Goal: Task Accomplishment & Management: Manage account settings

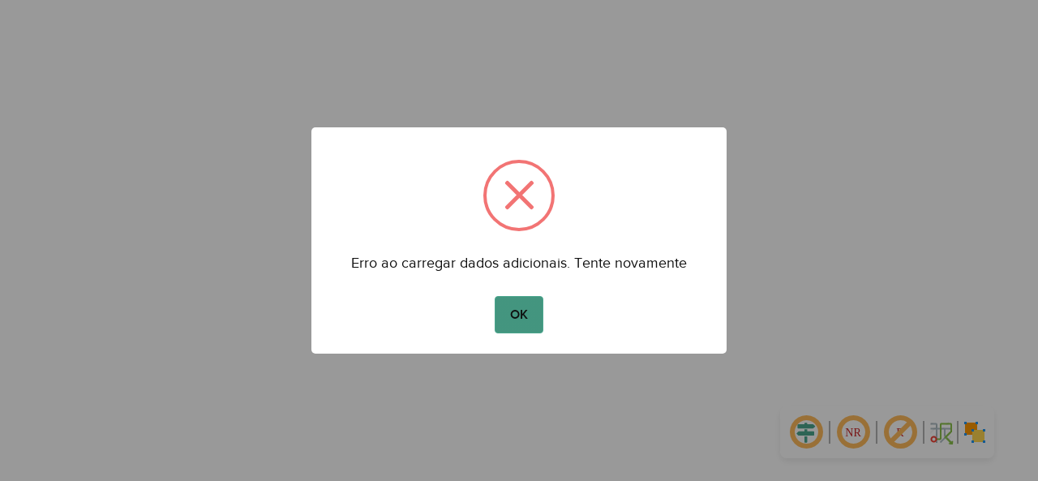
click at [526, 310] on button "OK" at bounding box center [519, 314] width 48 height 37
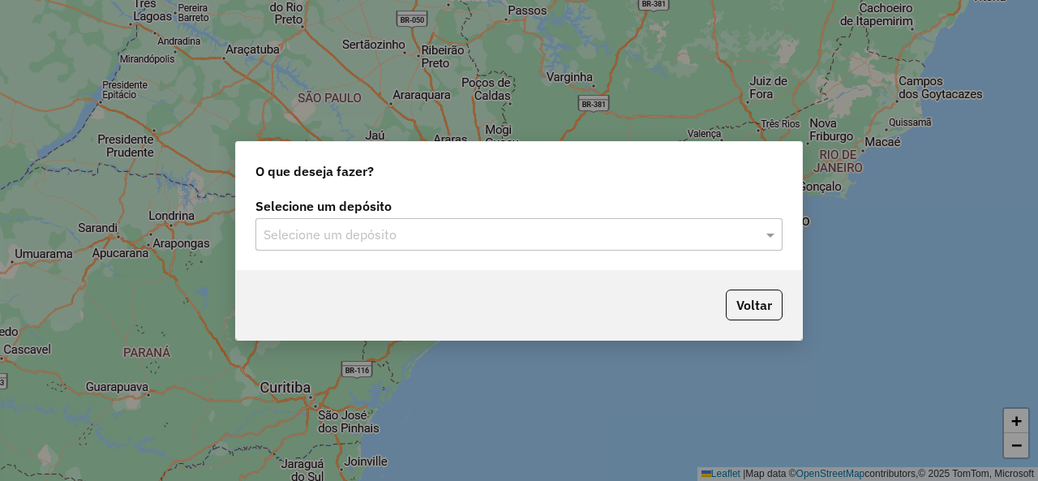
click at [377, 231] on input "text" at bounding box center [502, 234] width 478 height 19
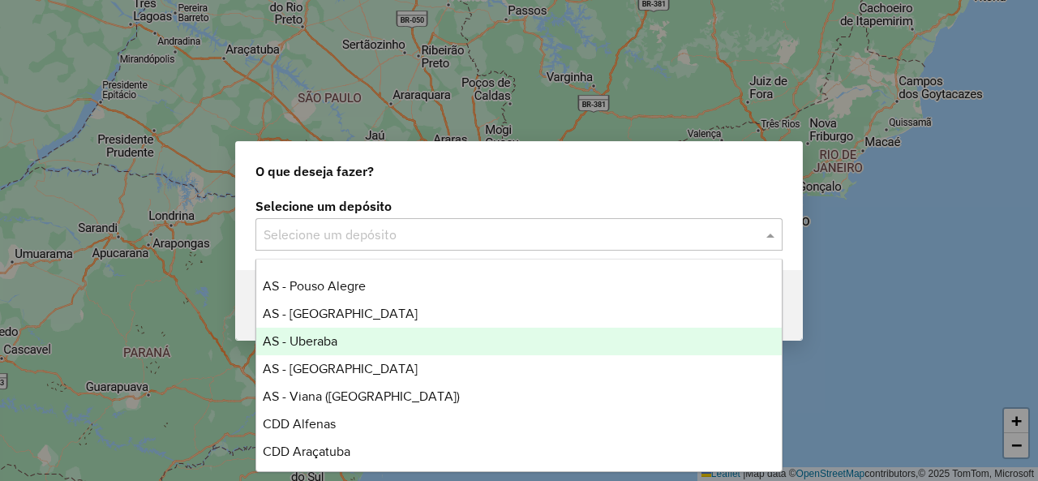
scroll to position [324, 0]
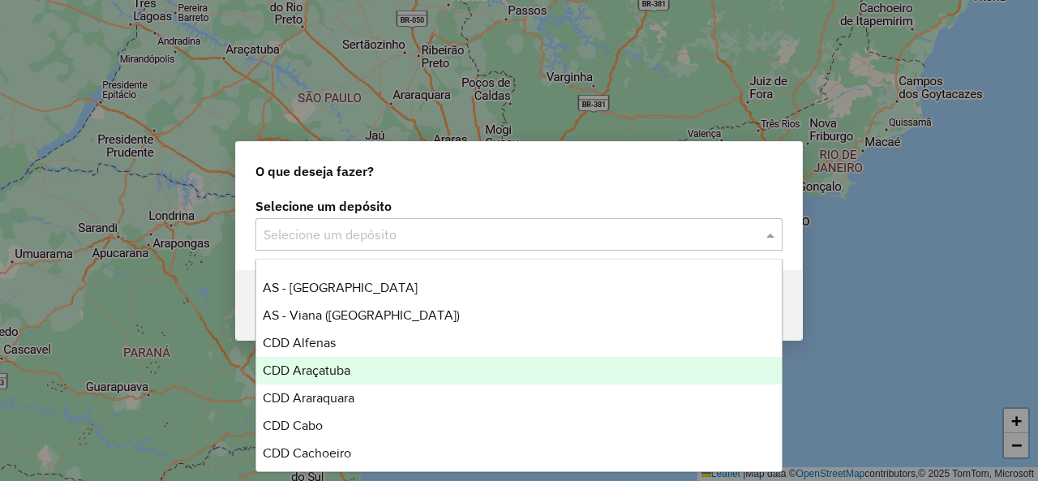
click at [369, 374] on div "CDD Araçatuba" at bounding box center [518, 371] width 525 height 28
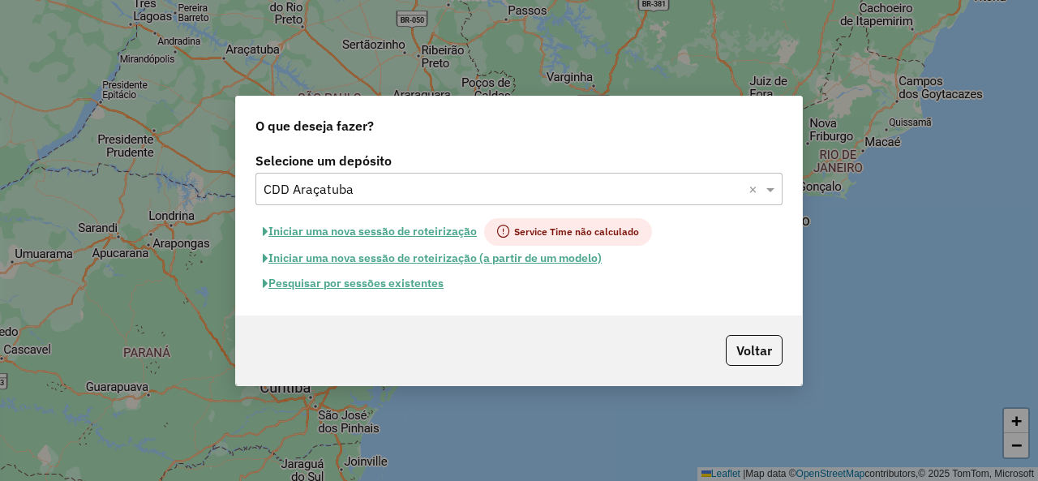
click at [392, 285] on button "Pesquisar por sessões existentes" at bounding box center [352, 283] width 195 height 25
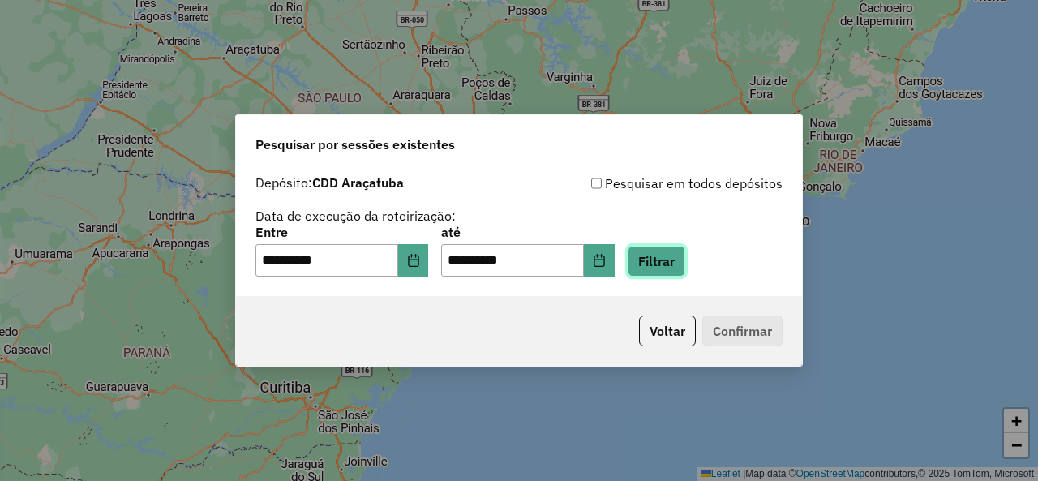
click at [684, 259] on button "Filtrar" at bounding box center [656, 261] width 58 height 31
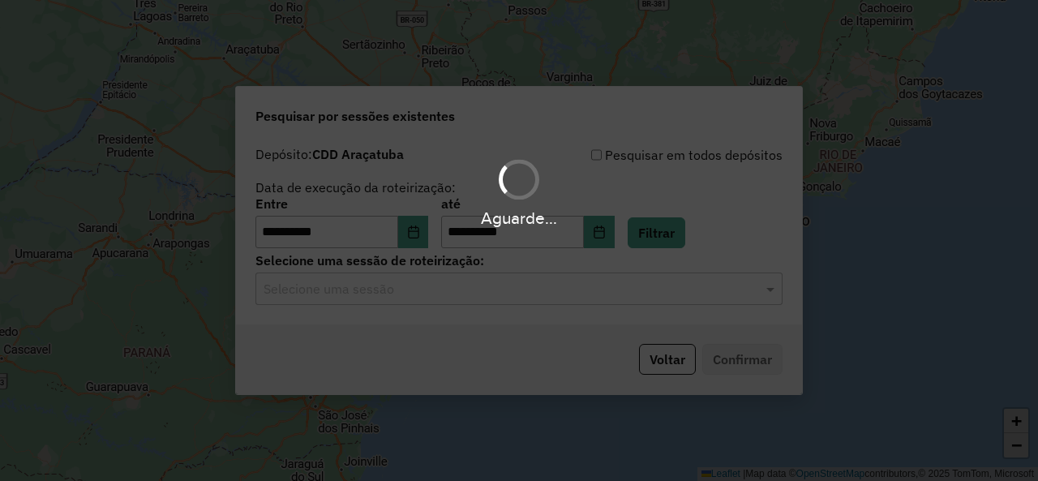
click at [379, 300] on div "Selecione uma sessão" at bounding box center [518, 288] width 527 height 32
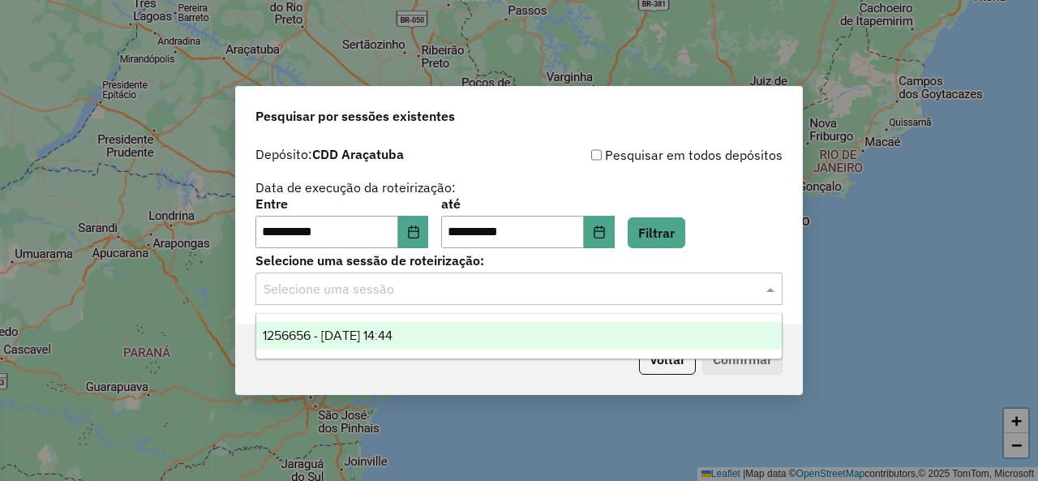
click at [392, 335] on span "1256656 - 01/09/2025 14:44" at bounding box center [328, 335] width 130 height 14
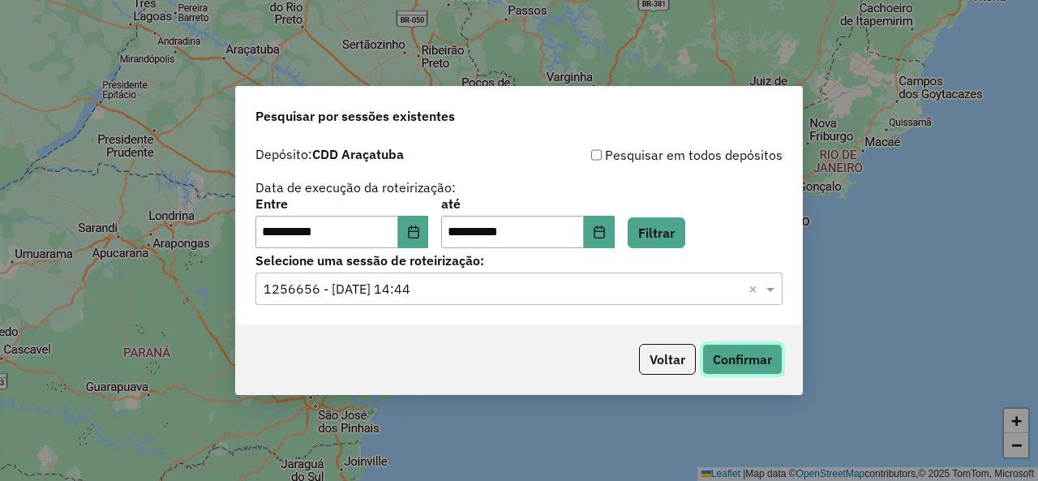
click at [764, 353] on button "Confirmar" at bounding box center [742, 359] width 80 height 31
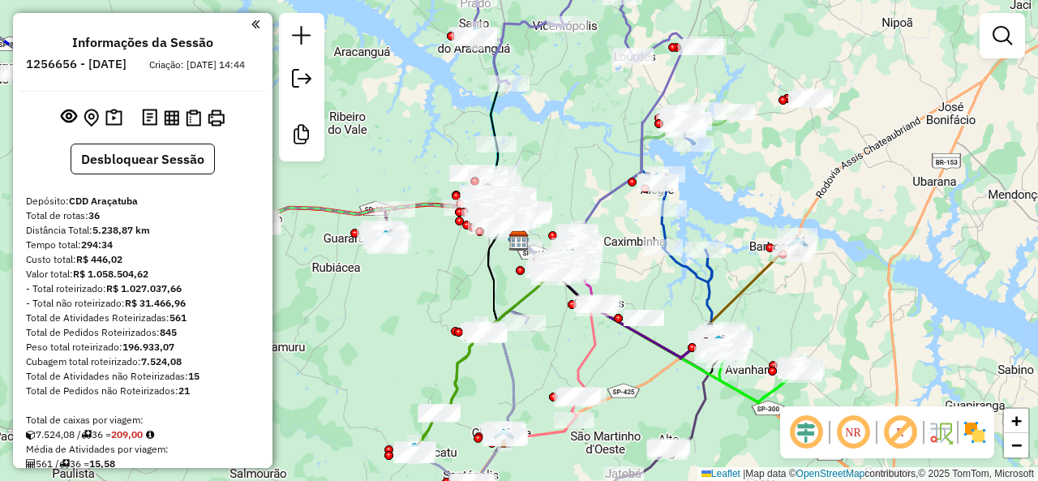
click at [898, 433] on em at bounding box center [899, 432] width 39 height 39
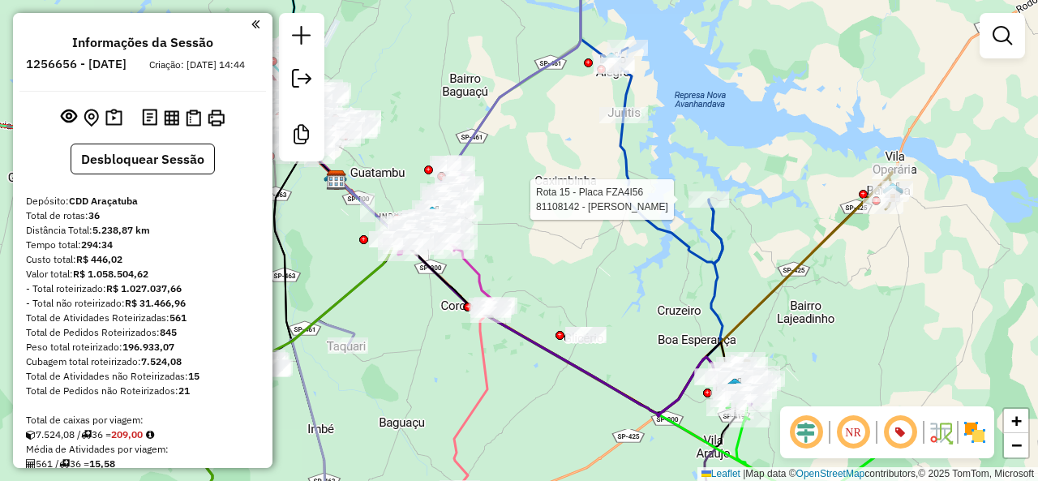
select select "**********"
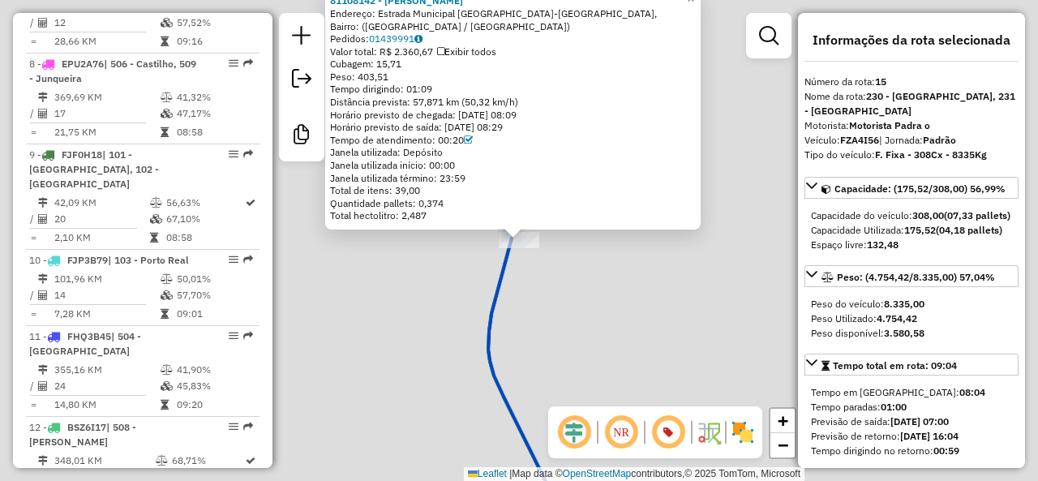
scroll to position [1916, 0]
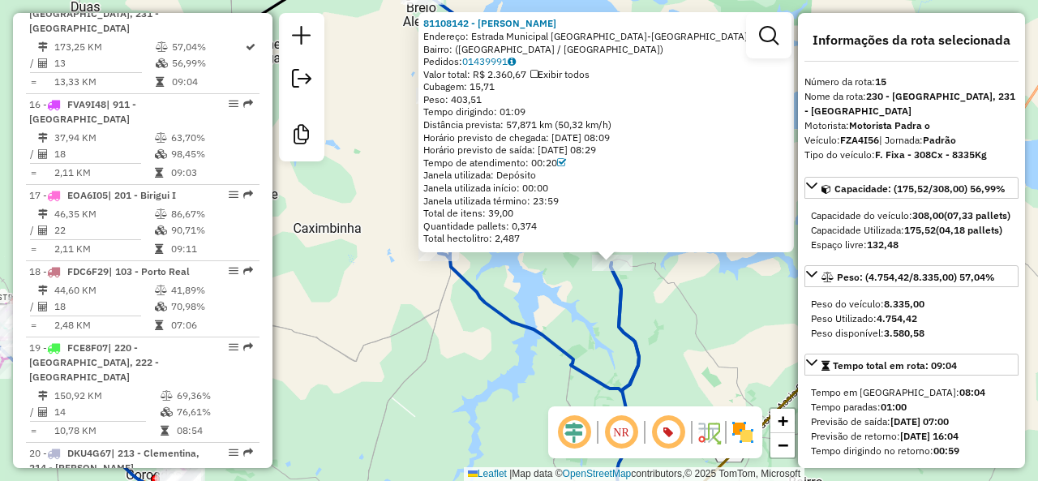
click at [539, 330] on icon at bounding box center [503, 171] width 272 height 439
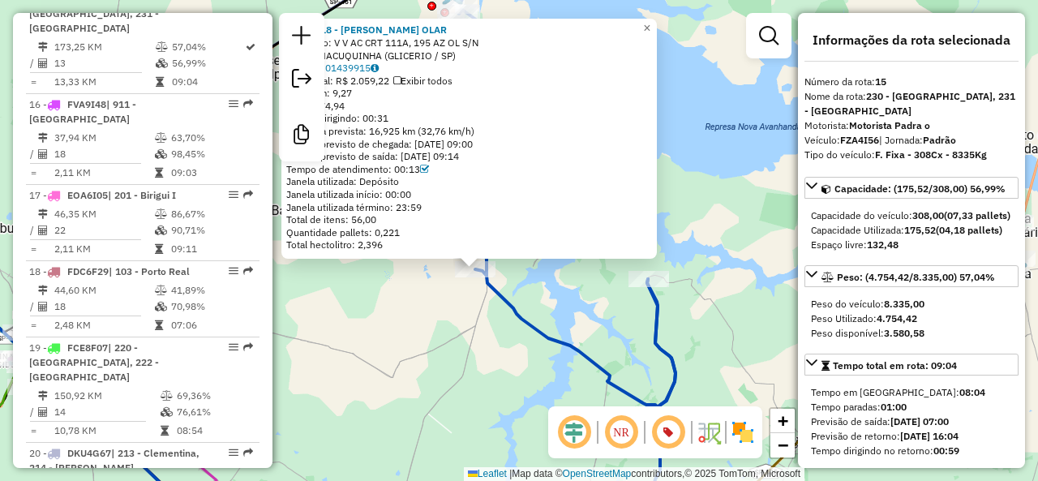
click at [507, 302] on icon at bounding box center [534, 180] width 284 height 456
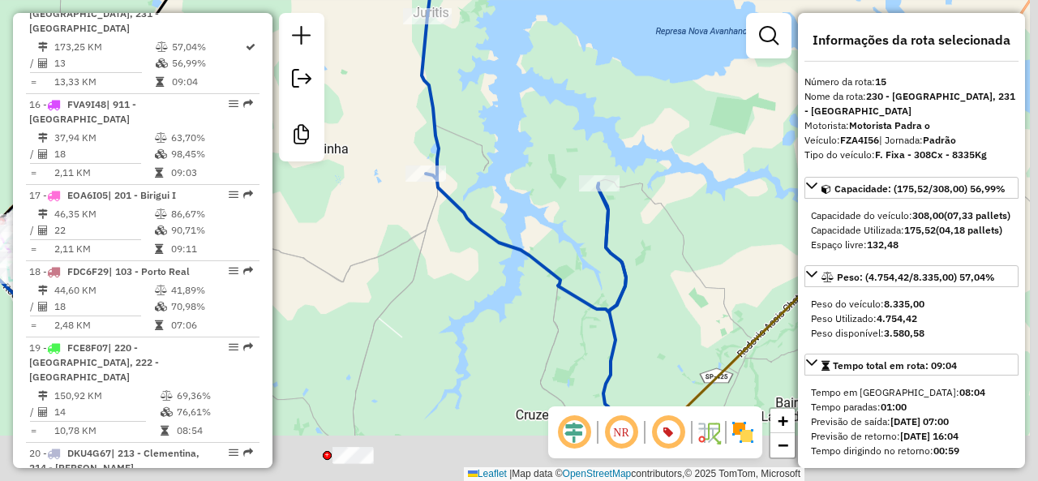
drag, startPoint x: 584, startPoint y: 317, endPoint x: 530, endPoint y: 217, distance: 113.2
click at [531, 217] on div "Janela de atendimento Grade de atendimento Capacidade Transportadoras Veículos …" at bounding box center [519, 240] width 1038 height 481
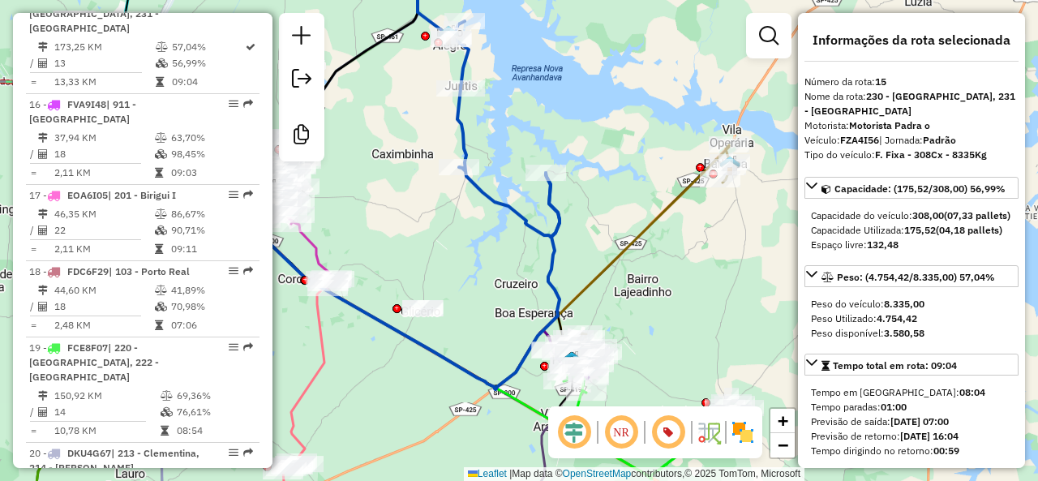
drag, startPoint x: 590, startPoint y: 255, endPoint x: 571, endPoint y: 223, distance: 37.8
click at [571, 223] on div "Janela de atendimento Grade de atendimento Capacidade Transportadoras Veículos …" at bounding box center [519, 240] width 1038 height 481
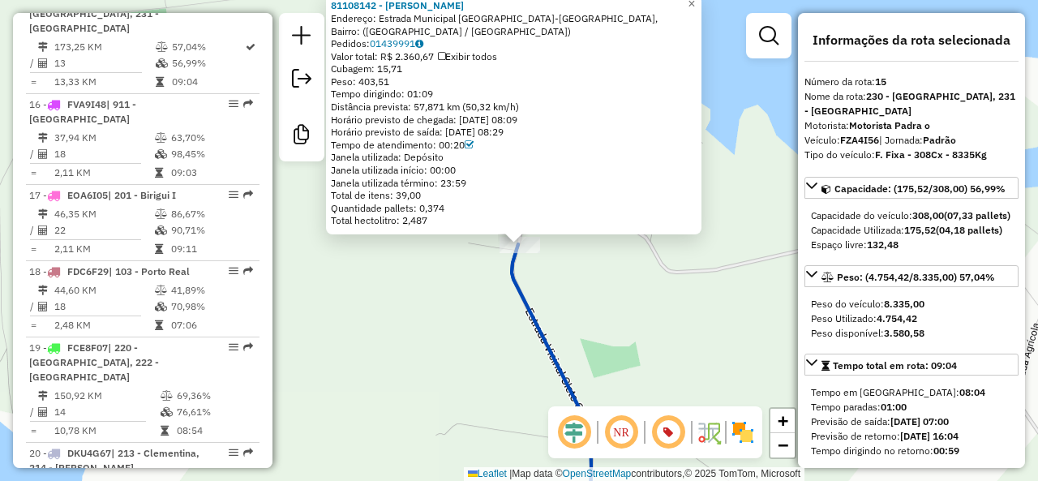
click at [565, 267] on div "81108142 - ANTONIO FERREIRA DA Endereço: Estrada Municipal Bairro Bahia-Córrego…" at bounding box center [519, 240] width 1038 height 481
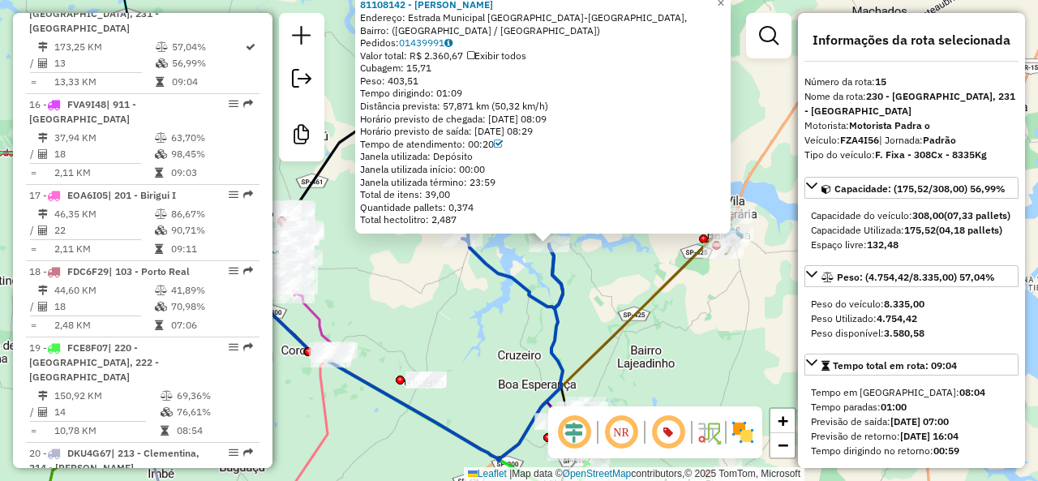
click at [557, 303] on icon at bounding box center [492, 139] width 142 height 338
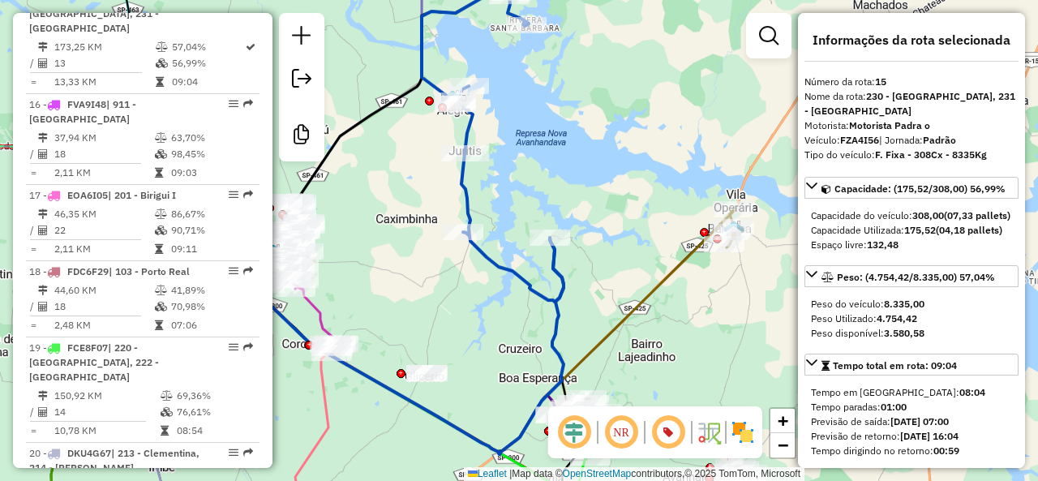
drag, startPoint x: 588, startPoint y: 309, endPoint x: 590, endPoint y: 258, distance: 51.1
click at [590, 258] on div "Janela de atendimento Grade de atendimento Capacidade Transportadoras Veículos …" at bounding box center [519, 240] width 1038 height 481
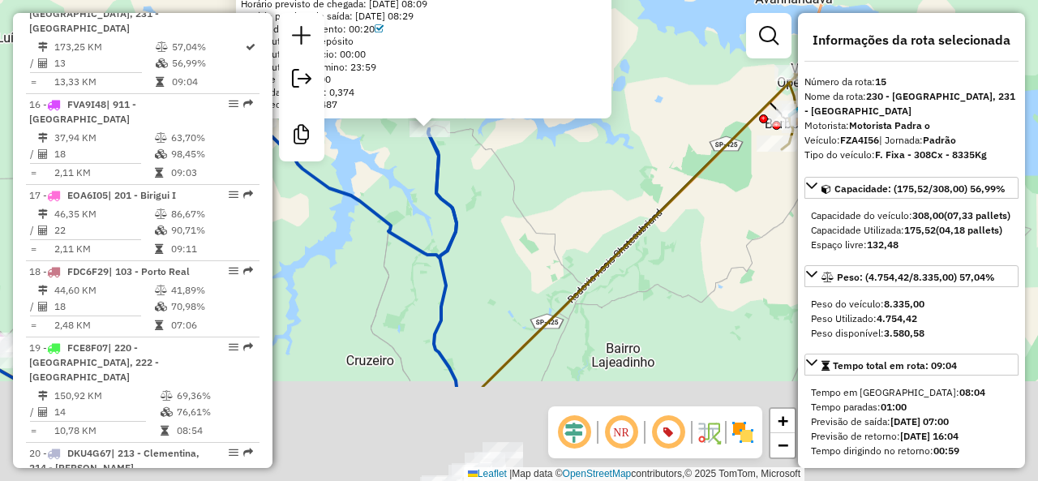
drag, startPoint x: 596, startPoint y: 340, endPoint x: 486, endPoint y: 141, distance: 226.8
click at [487, 141] on div "81108142 - ANTONIO FERREIRA DA Endereço: Estrada Municipal Bairro Bahia-Córrego…" at bounding box center [519, 240] width 1038 height 481
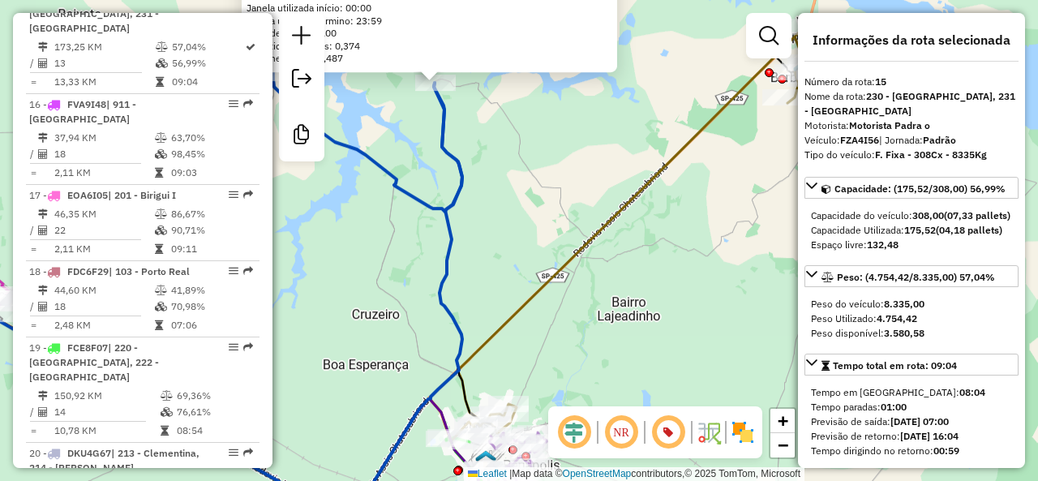
drag, startPoint x: 492, startPoint y: 207, endPoint x: 549, endPoint y: 167, distance: 69.3
click at [549, 167] on div "81108142 - ANTONIO FERREIRA DA Endereço: Estrada Municipal Bairro Bahia-Córrego…" at bounding box center [519, 240] width 1038 height 481
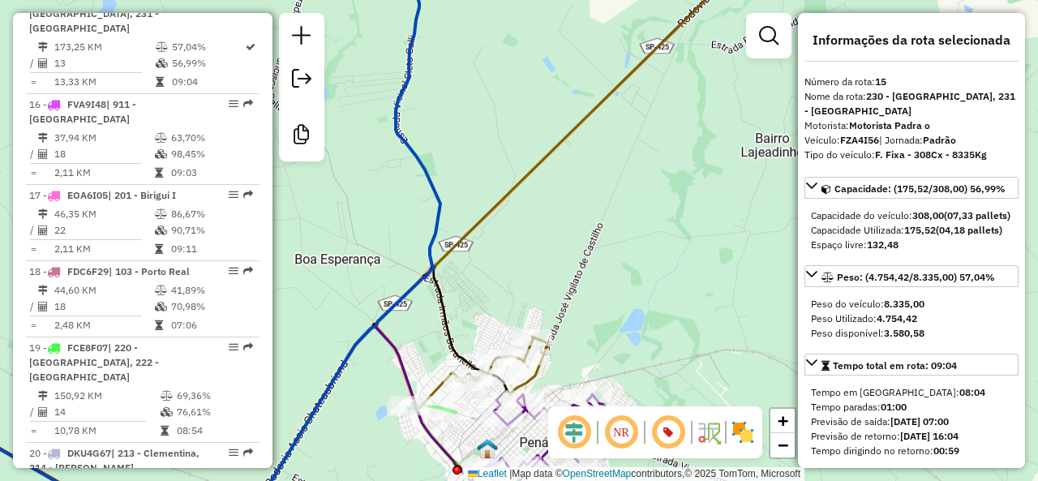
drag, startPoint x: 574, startPoint y: 298, endPoint x: 572, endPoint y: 180, distance: 117.6
click at [572, 180] on div "81108142 - ANTONIO FERREIRA DA Endereço: Estrada Municipal Bairro Bahia-Córrego…" at bounding box center [519, 240] width 1038 height 481
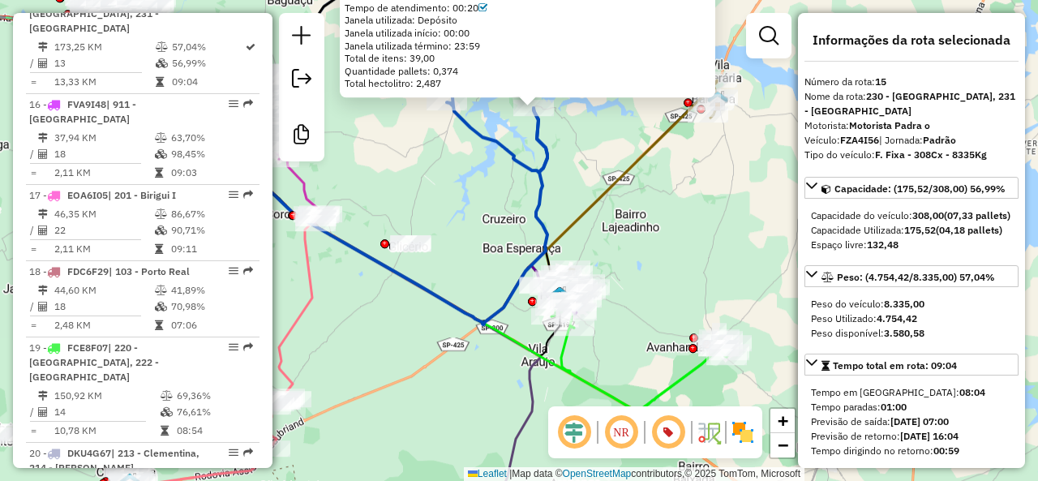
drag, startPoint x: 532, startPoint y: 203, endPoint x: 563, endPoint y: 192, distance: 33.6
click at [563, 192] on div "81108142 - ANTONIO FERREIRA DA Endereço: Estrada Municipal Bairro Bahia-Córrego…" at bounding box center [519, 240] width 1038 height 481
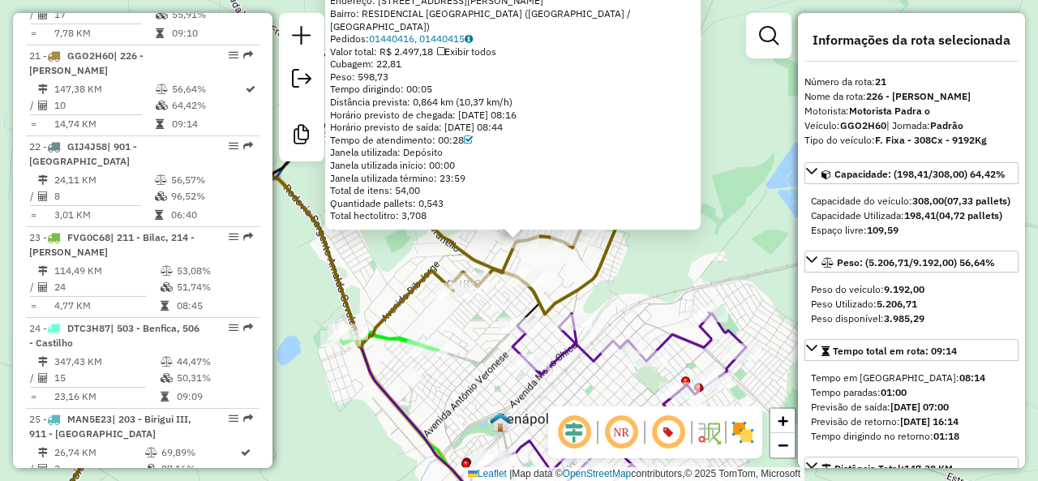
scroll to position [2430, 0]
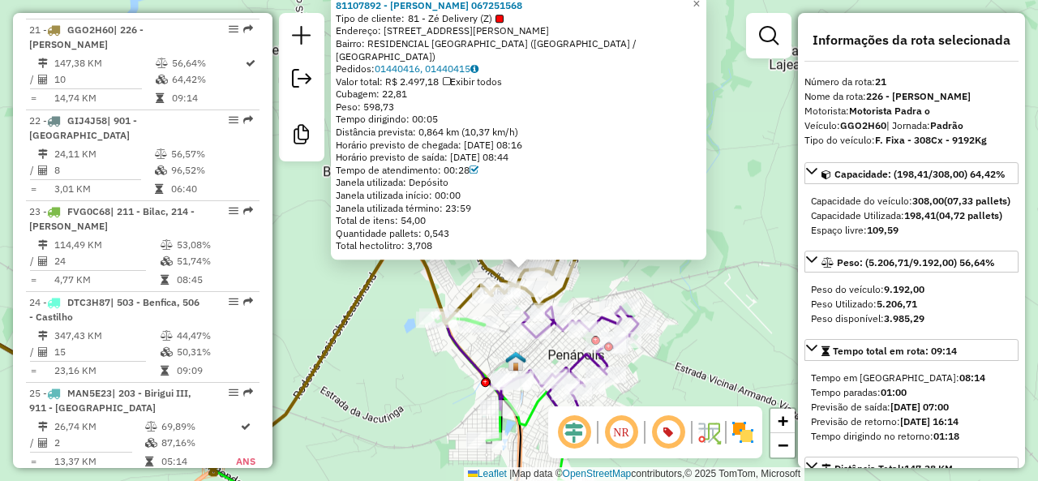
click at [426, 279] on icon at bounding box center [194, 356] width 596 height 236
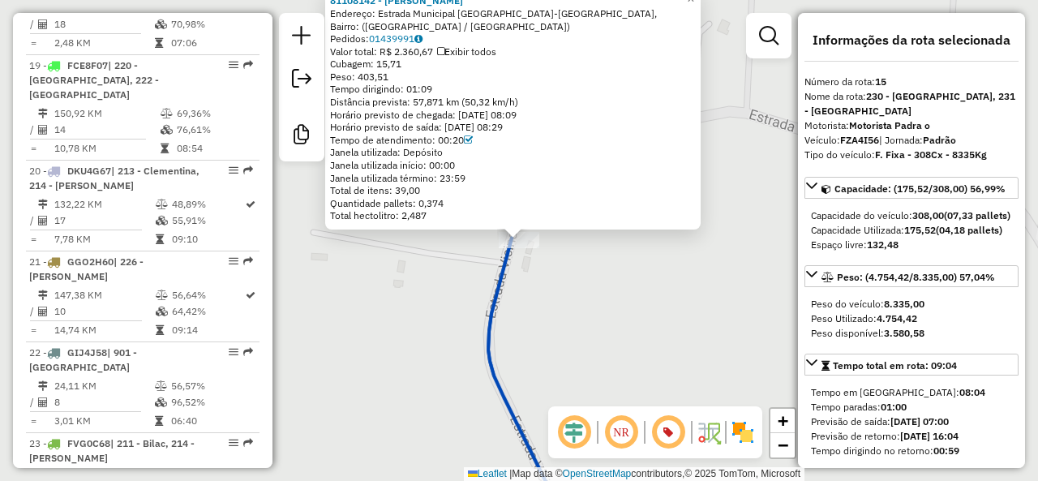
scroll to position [1916, 0]
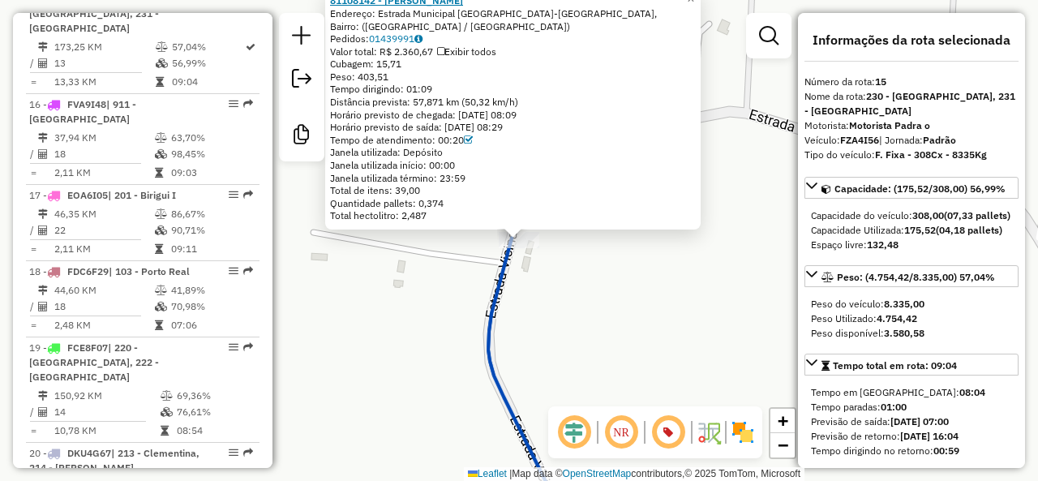
click at [425, 4] on strong "81108142 - ANTONIO FERREIRA DA" at bounding box center [396, 0] width 133 height 12
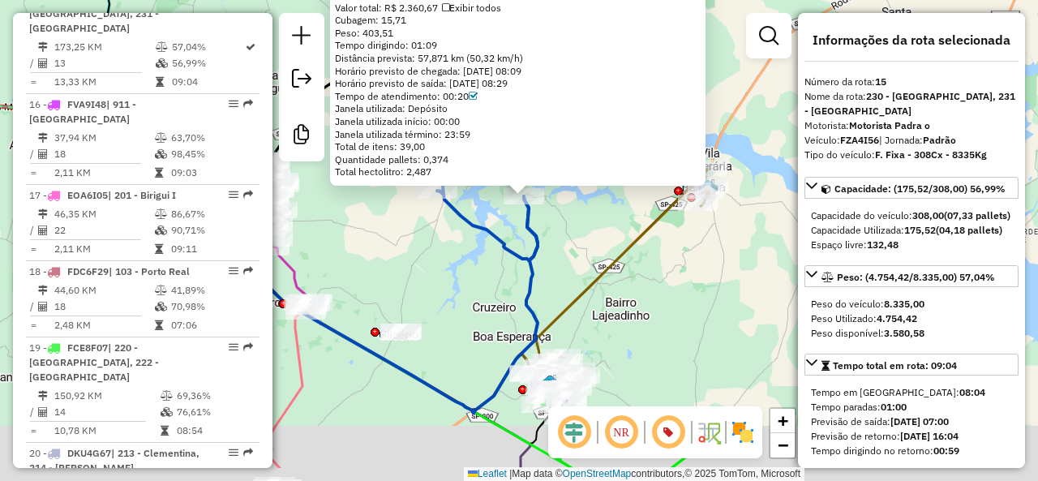
drag, startPoint x: 559, startPoint y: 292, endPoint x: 562, endPoint y: 231, distance: 60.9
click at [562, 231] on div "81108142 - ANTONIO FERREIRA DA Endereço: Estrada Municipal Bairro Bahia-Córrego…" at bounding box center [519, 240] width 1038 height 481
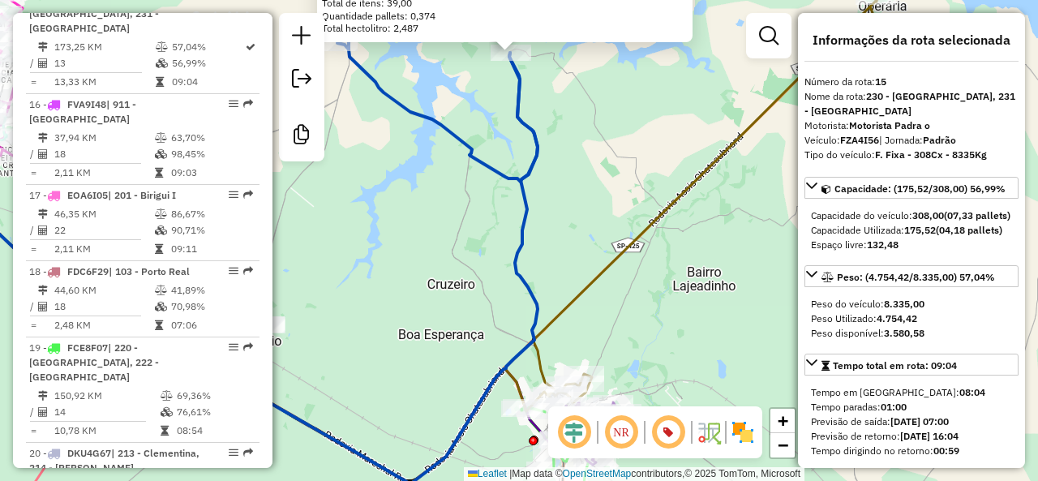
drag, startPoint x: 544, startPoint y: 255, endPoint x: 546, endPoint y: 298, distance: 43.8
click at [546, 298] on div "81108142 - ANTONIO FERREIRA DA Endereço: Estrada Municipal Bairro Bahia-Córrego…" at bounding box center [519, 240] width 1038 height 481
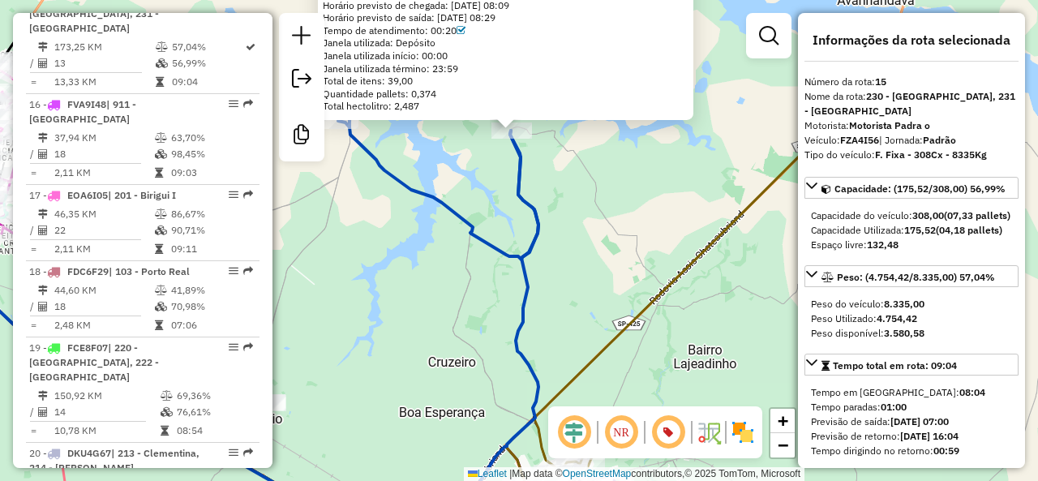
drag, startPoint x: 500, startPoint y: 163, endPoint x: 501, endPoint y: 268, distance: 105.4
click at [501, 268] on div "81108142 - ANTONIO FERREIRA DA Endereço: Estrada Municipal Bairro Bahia-Córrego…" at bounding box center [519, 240] width 1038 height 481
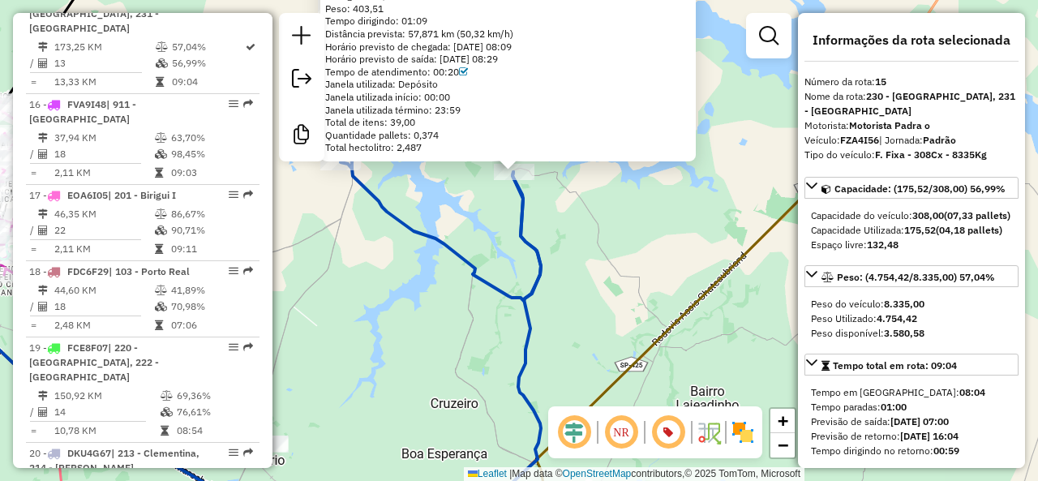
click at [545, 197] on div "81108142 - ANTONIO FERREIRA DA Endereço: Estrada Municipal Bairro Bahia-Córrego…" at bounding box center [519, 240] width 1038 height 481
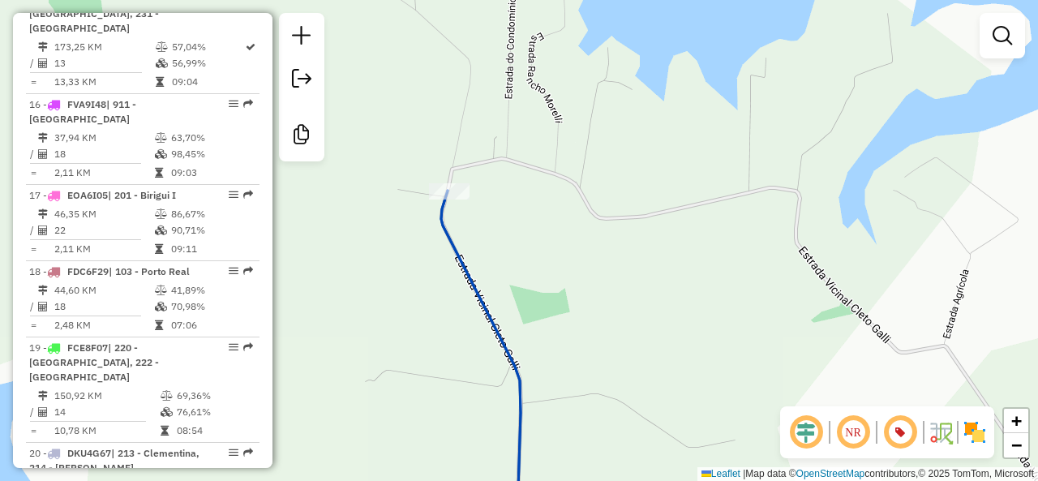
drag, startPoint x: 533, startPoint y: 257, endPoint x: 527, endPoint y: 217, distance: 40.2
click at [527, 217] on div "Janela de atendimento Grade de atendimento Capacidade Transportadoras Veículos …" at bounding box center [519, 240] width 1038 height 481
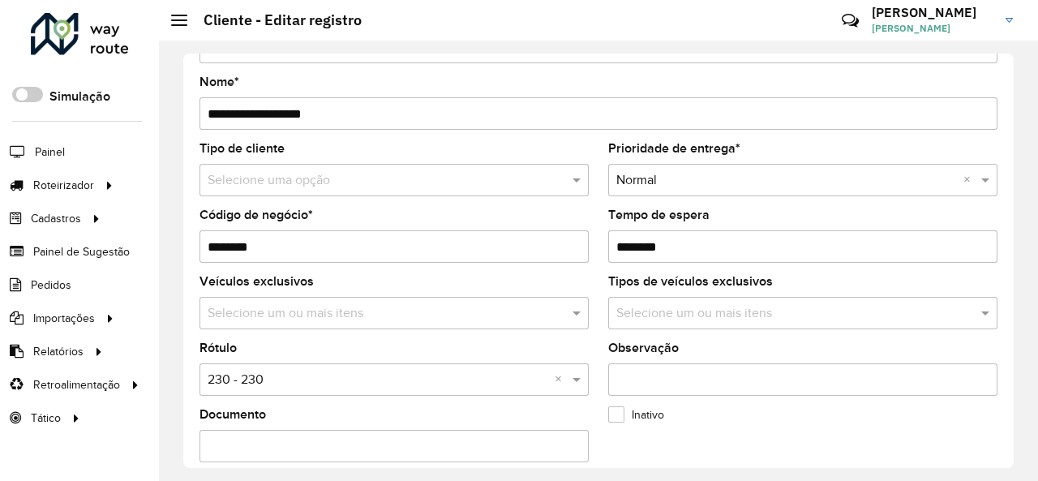
scroll to position [162, 0]
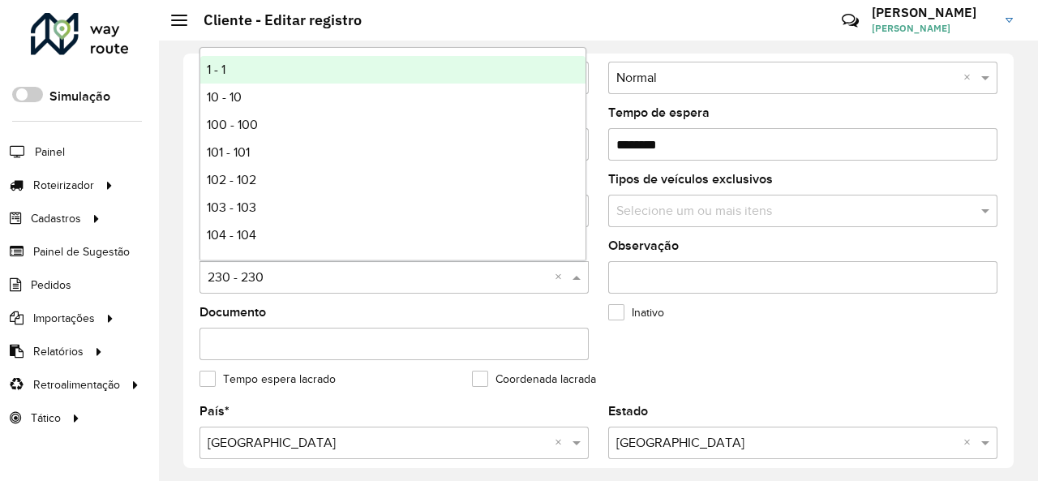
click at [360, 285] on input "text" at bounding box center [378, 277] width 340 height 19
type input "***"
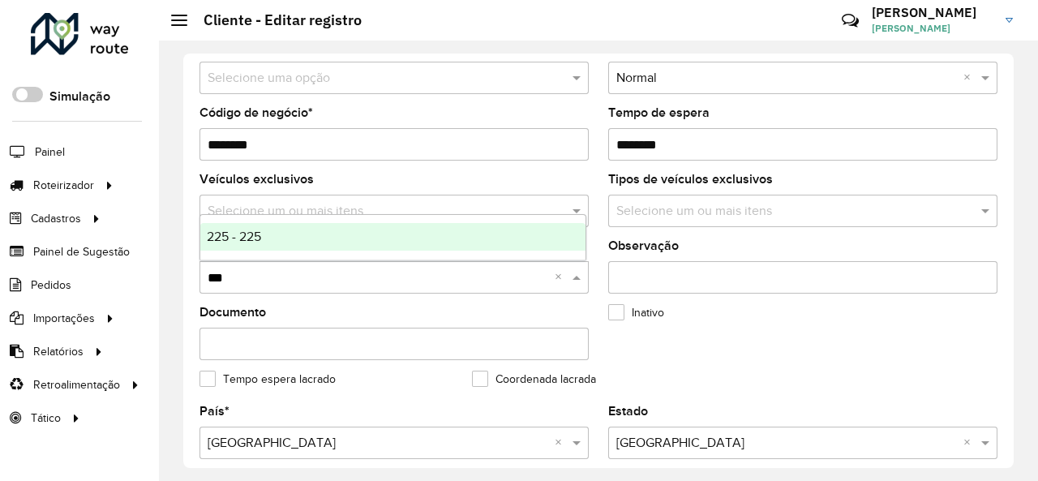
click at [336, 233] on div "225 - 225" at bounding box center [392, 237] width 385 height 28
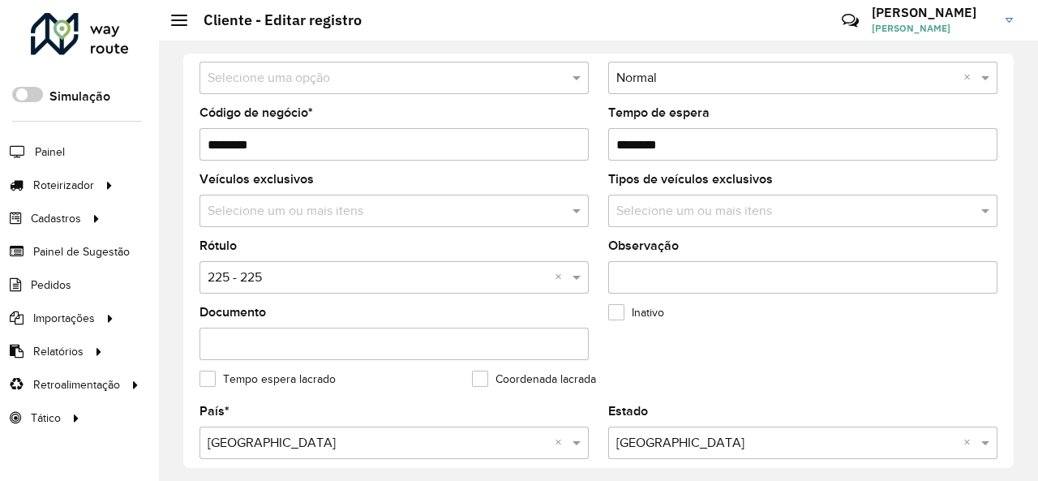
click at [785, 331] on formly-field "Inativo" at bounding box center [734, 339] width 272 height 66
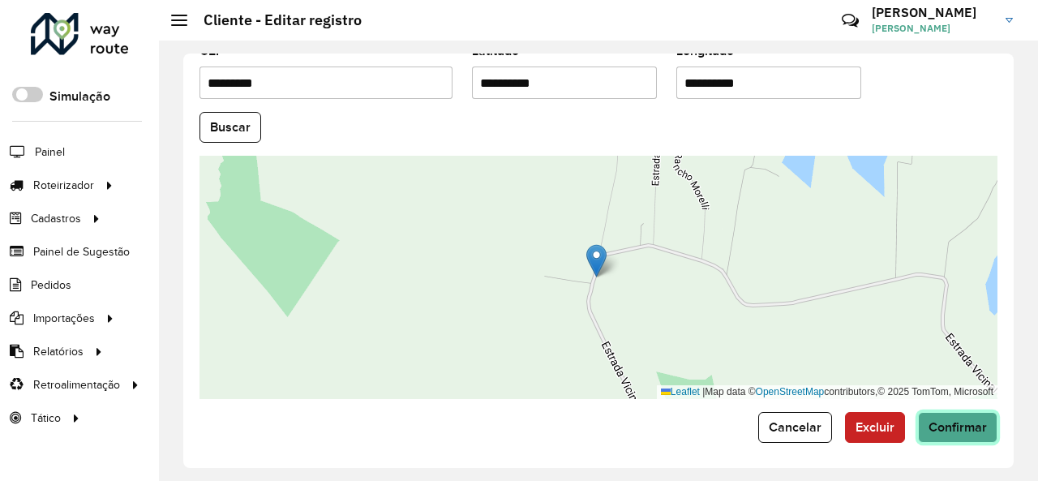
click at [964, 436] on button "Confirmar" at bounding box center [957, 427] width 79 height 31
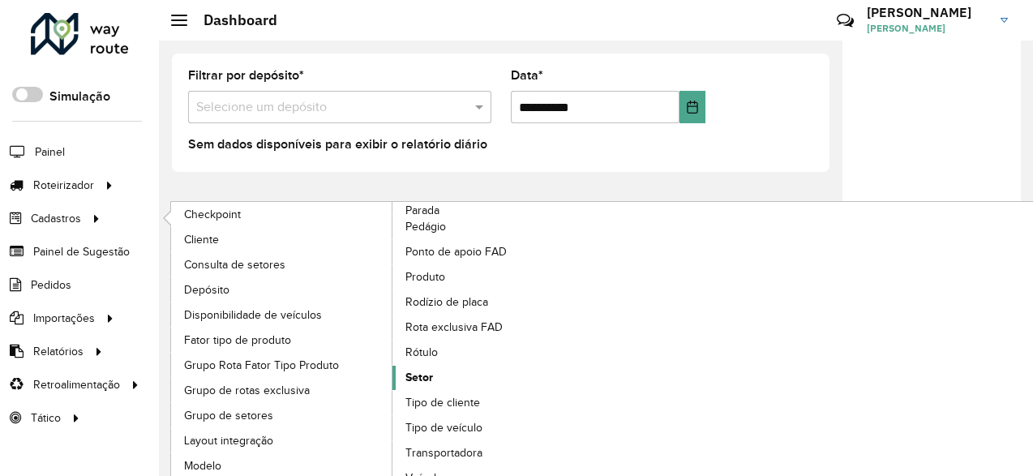
click at [430, 375] on span "Setor" at bounding box center [419, 377] width 28 height 17
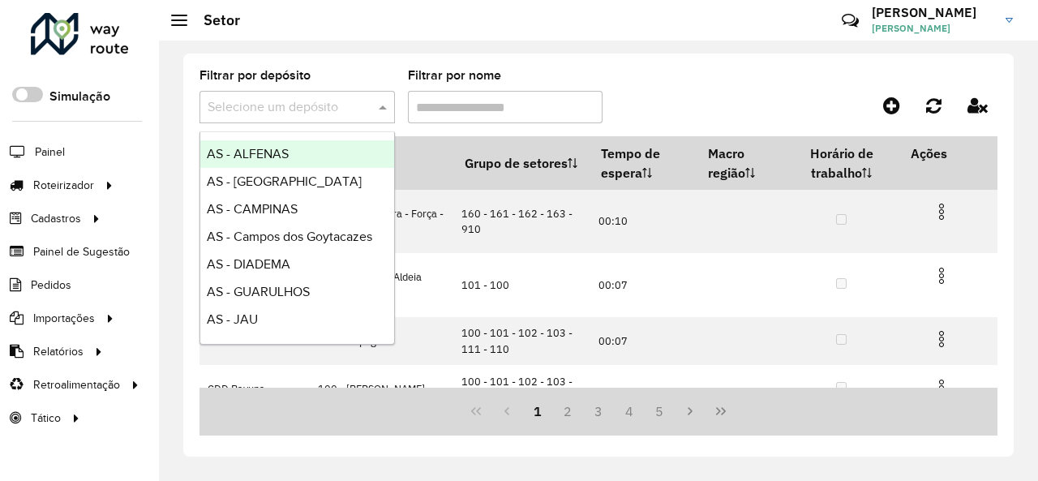
click at [378, 103] on span at bounding box center [385, 106] width 20 height 19
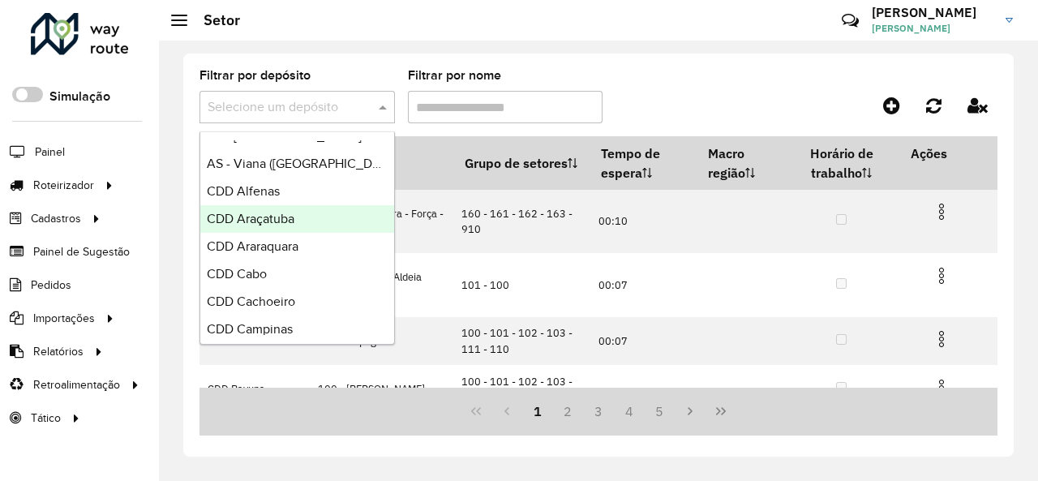
scroll to position [324, 0]
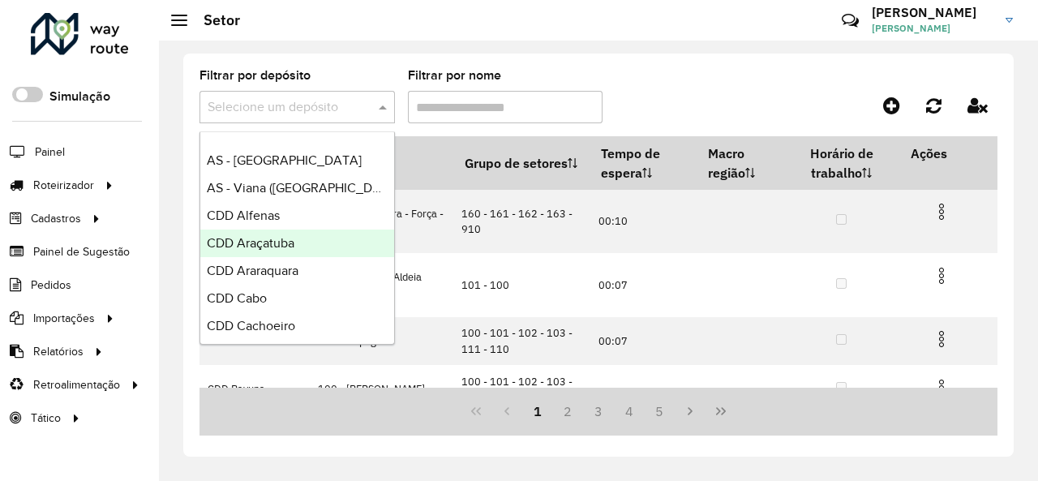
click at [287, 236] on span "CDD Araçatuba" at bounding box center [251, 243] width 88 height 14
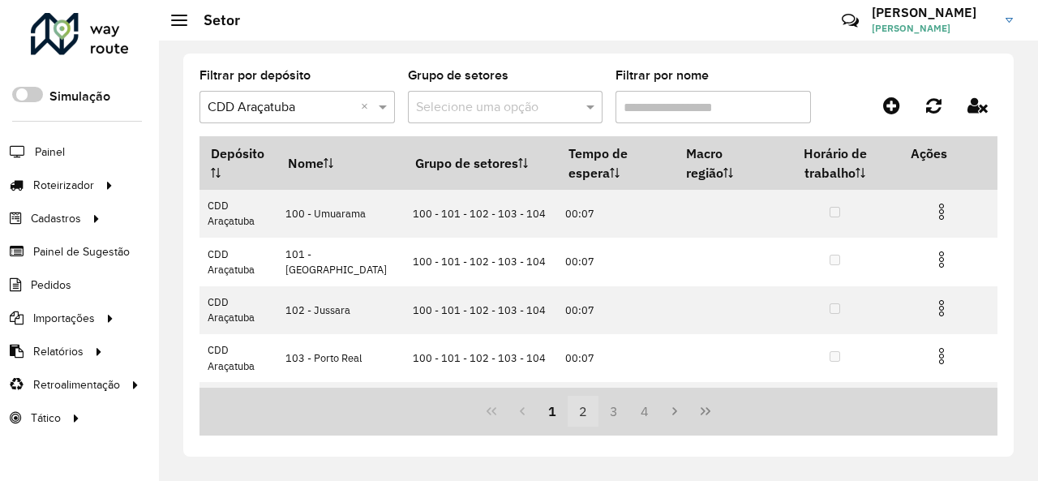
click at [589, 411] on button "2" at bounding box center [582, 411] width 31 height 31
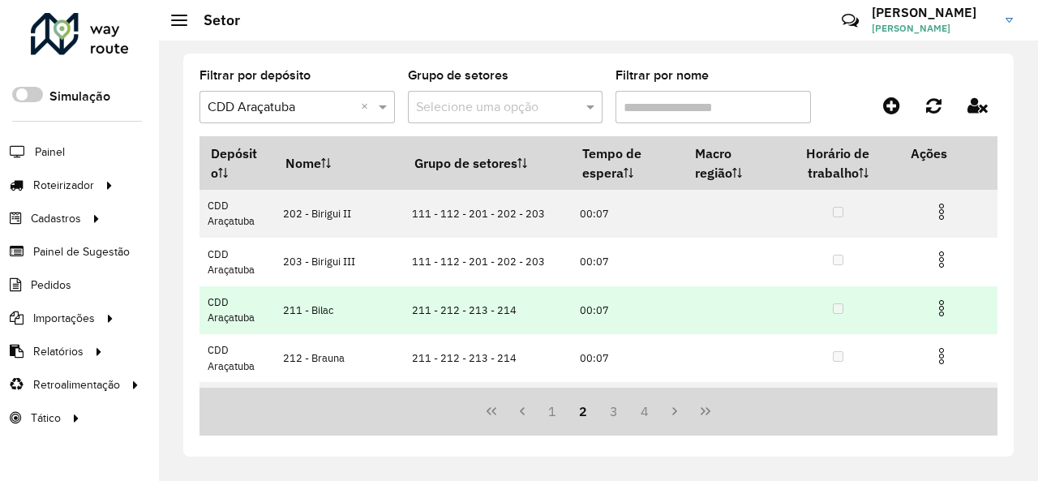
scroll to position [376, 0]
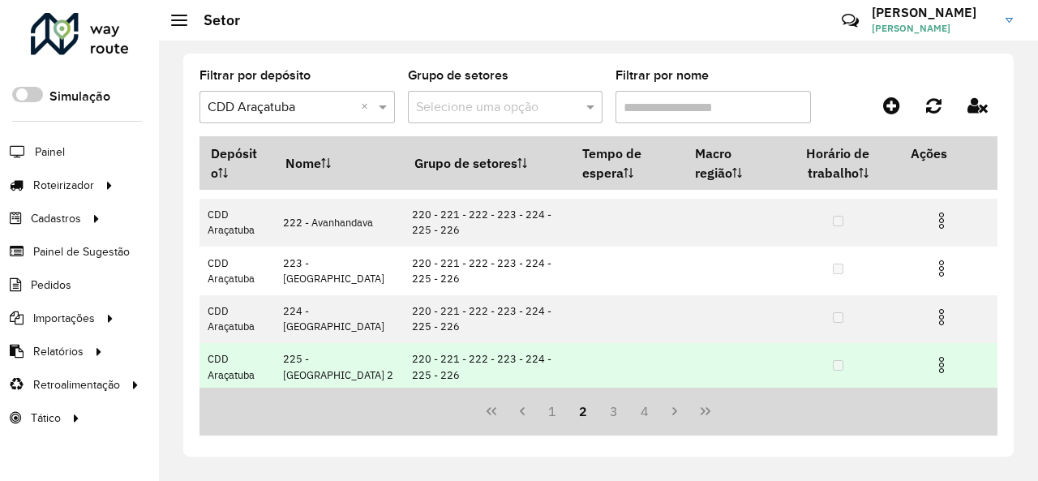
click at [940, 359] on img at bounding box center [940, 364] width 19 height 19
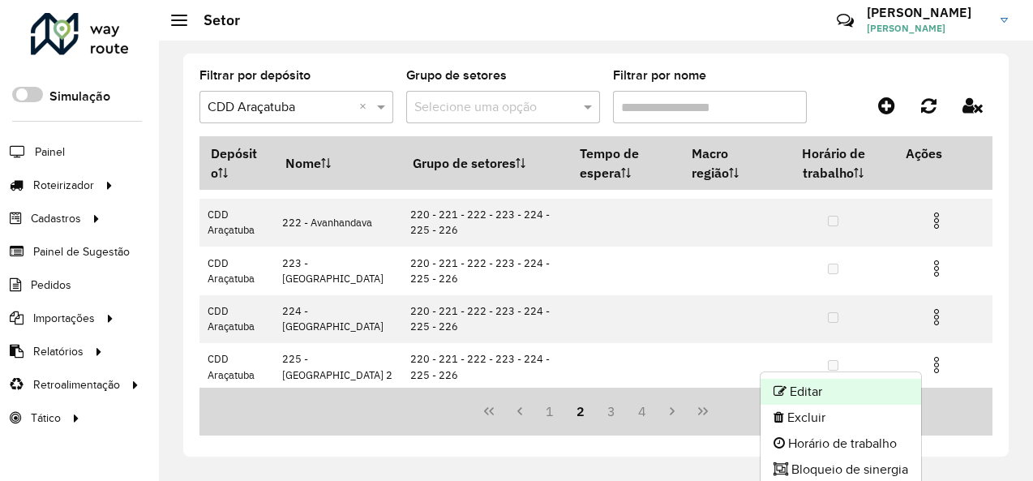
click at [821, 392] on li "Editar" at bounding box center [840, 392] width 161 height 26
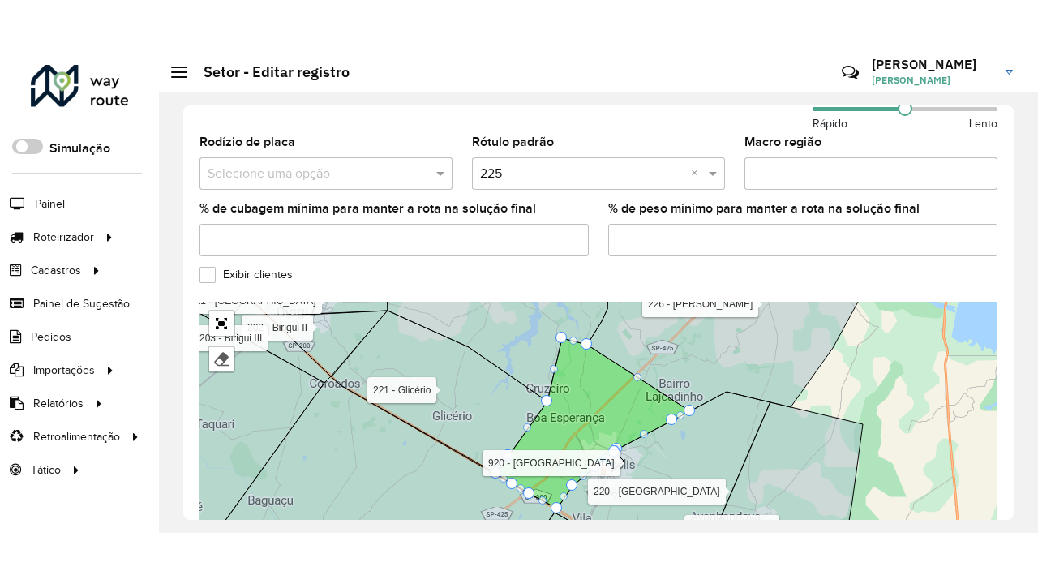
scroll to position [647, 0]
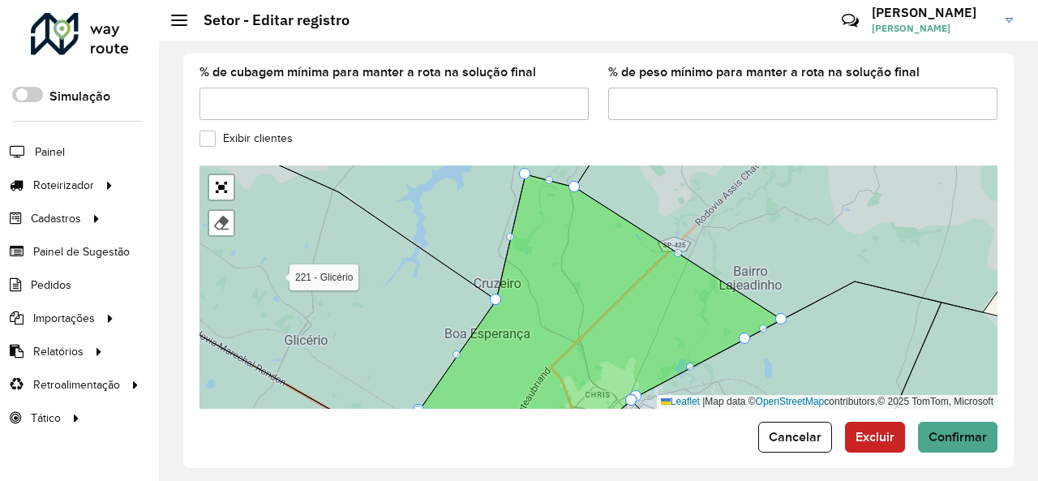
drag, startPoint x: 692, startPoint y: 243, endPoint x: 700, endPoint y: 181, distance: 62.9
click at [700, 181] on icon at bounding box center [804, 231] width 459 height 176
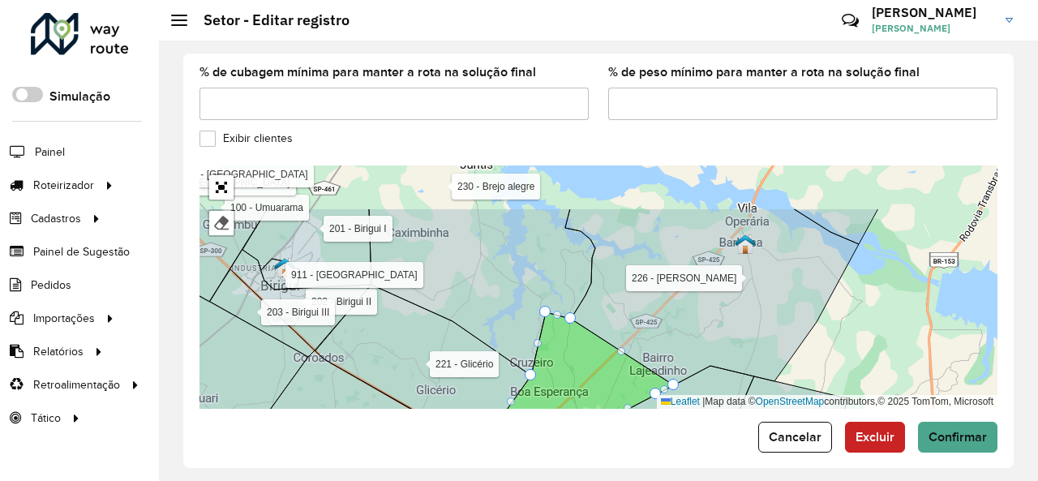
drag, startPoint x: 451, startPoint y: 239, endPoint x: 483, endPoint y: 278, distance: 50.7
click at [494, 307] on icon at bounding box center [482, 291] width 226 height 167
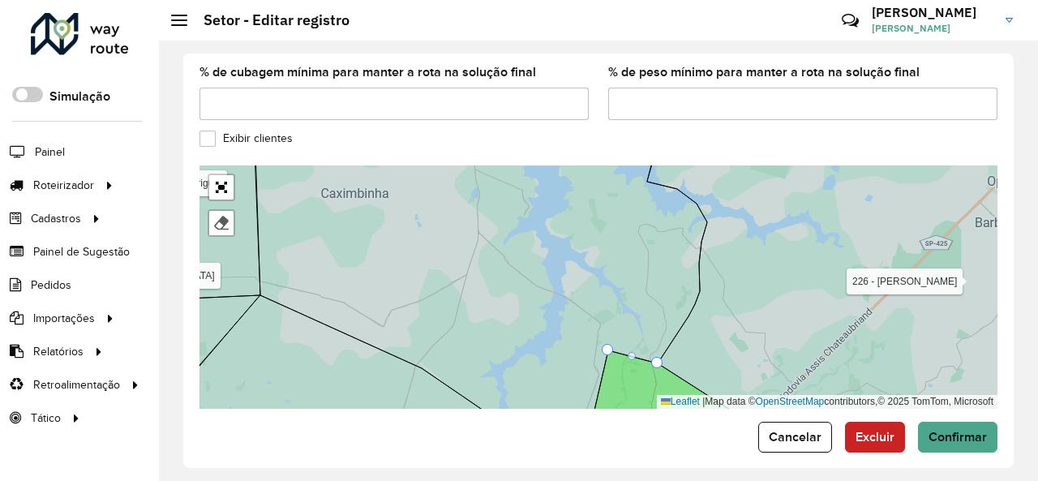
drag, startPoint x: 595, startPoint y: 269, endPoint x: 589, endPoint y: 334, distance: 65.2
click at [589, 336] on icon at bounding box center [481, 298] width 452 height 293
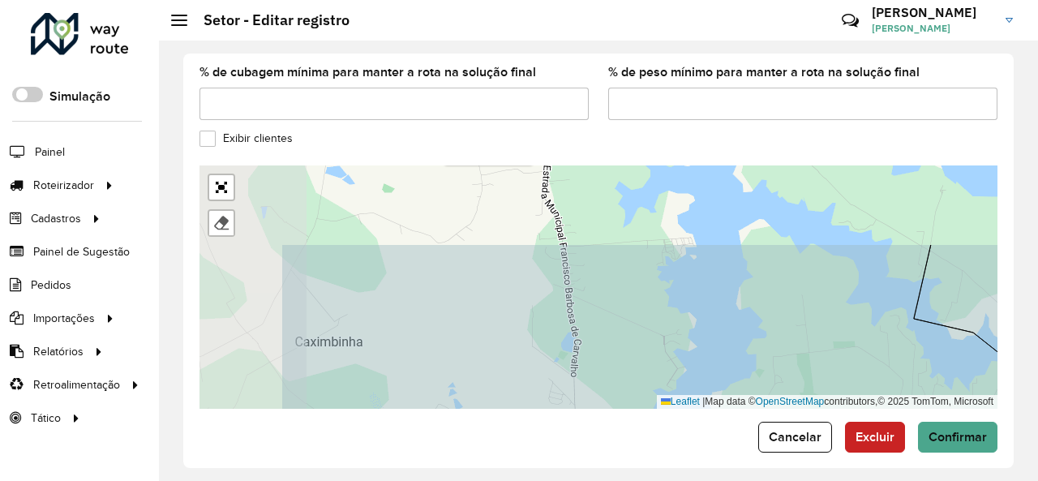
drag, startPoint x: 454, startPoint y: 206, endPoint x: 613, endPoint y: 331, distance: 202.1
click at [613, 331] on icon at bounding box center [657, 390] width 752 height 293
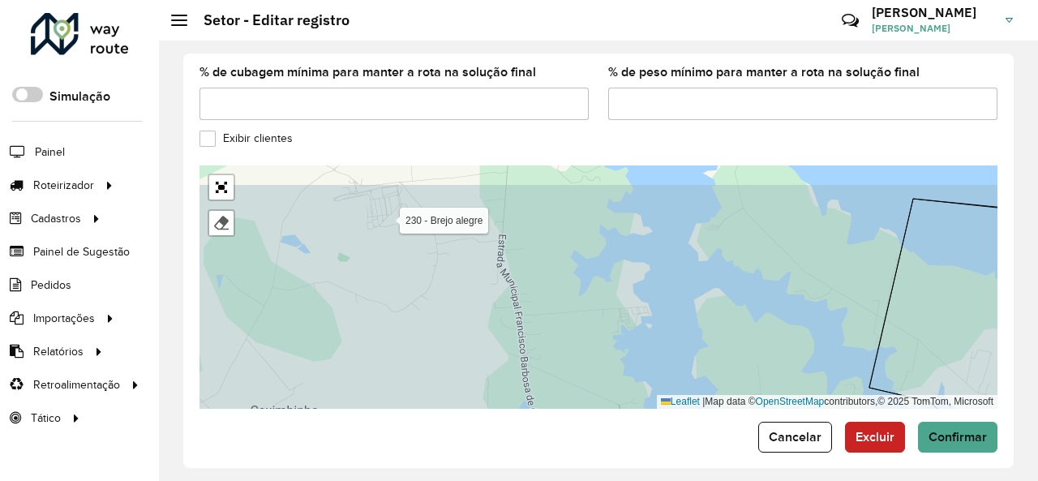
drag, startPoint x: 637, startPoint y: 251, endPoint x: 590, endPoint y: 294, distance: 64.2
click at [590, 294] on icon at bounding box center [546, 330] width 947 height 293
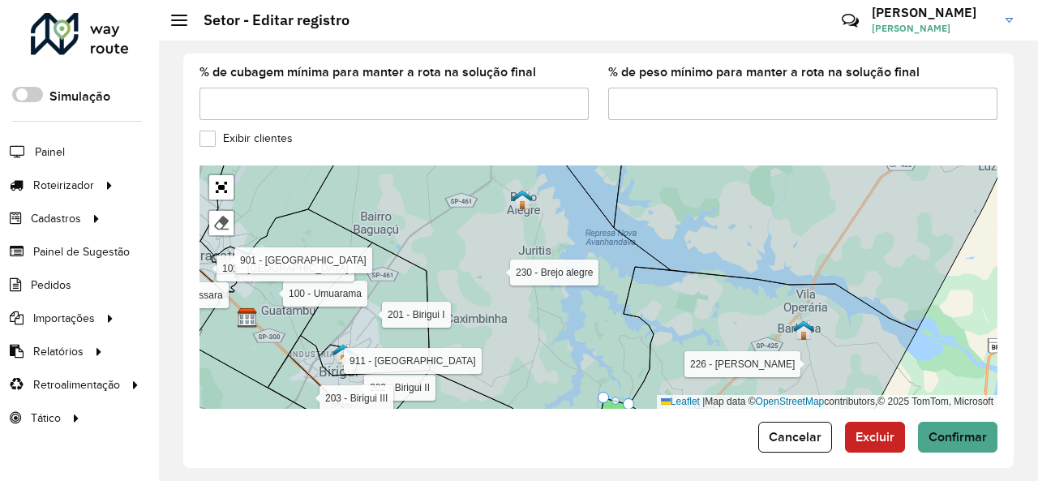
drag, startPoint x: 597, startPoint y: 315, endPoint x: 558, endPoint y: 231, distance: 92.9
click at [558, 231] on icon at bounding box center [489, 286] width 362 height 293
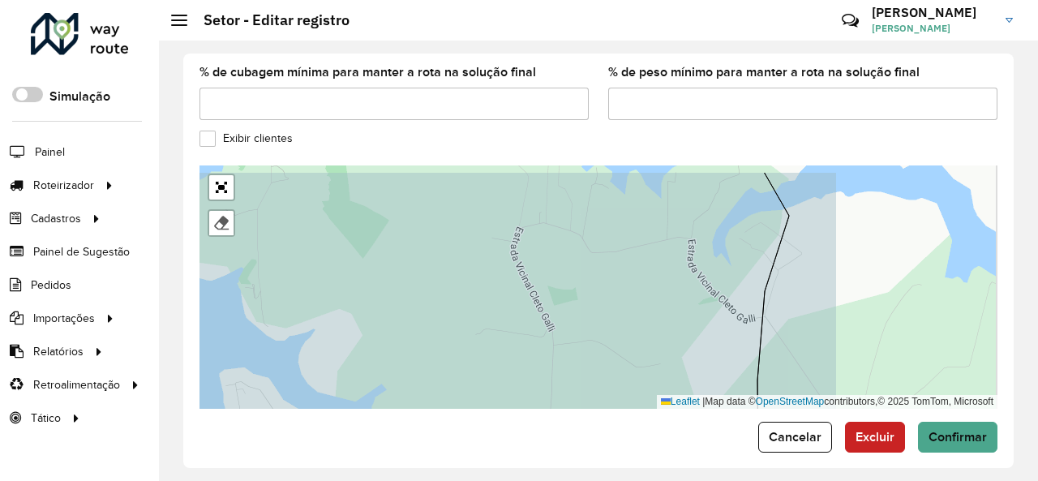
drag, startPoint x: 713, startPoint y: 252, endPoint x: 469, endPoint y: 293, distance: 247.5
click at [469, 293] on icon at bounding box center [339, 318] width 899 height 293
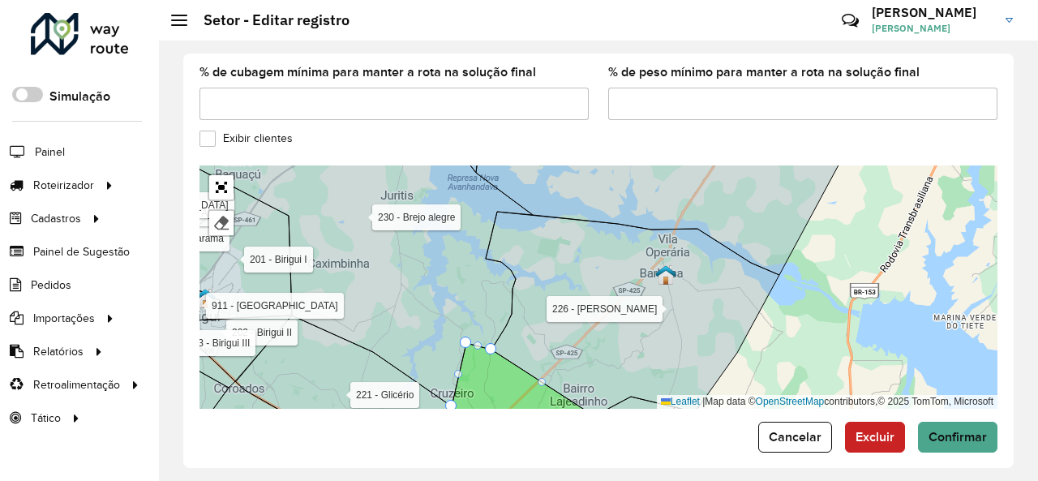
drag, startPoint x: 480, startPoint y: 291, endPoint x: 481, endPoint y: 276, distance: 14.6
click at [481, 276] on icon at bounding box center [351, 266] width 362 height 281
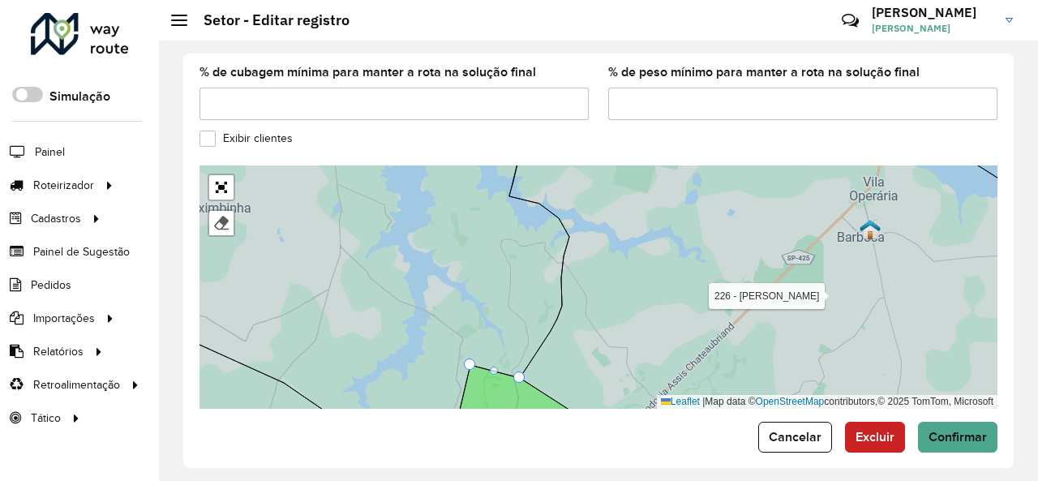
drag, startPoint x: 478, startPoint y: 271, endPoint x: 477, endPoint y: 259, distance: 12.2
click at [477, 259] on icon at bounding box center [344, 272] width 449 height 293
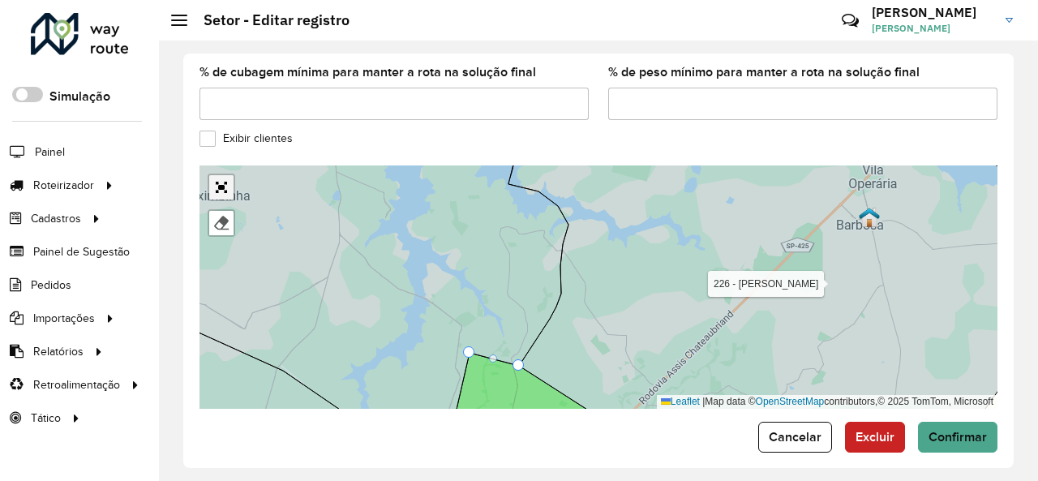
click at [223, 175] on link "Abrir mapa em tela cheia" at bounding box center [221, 187] width 24 height 24
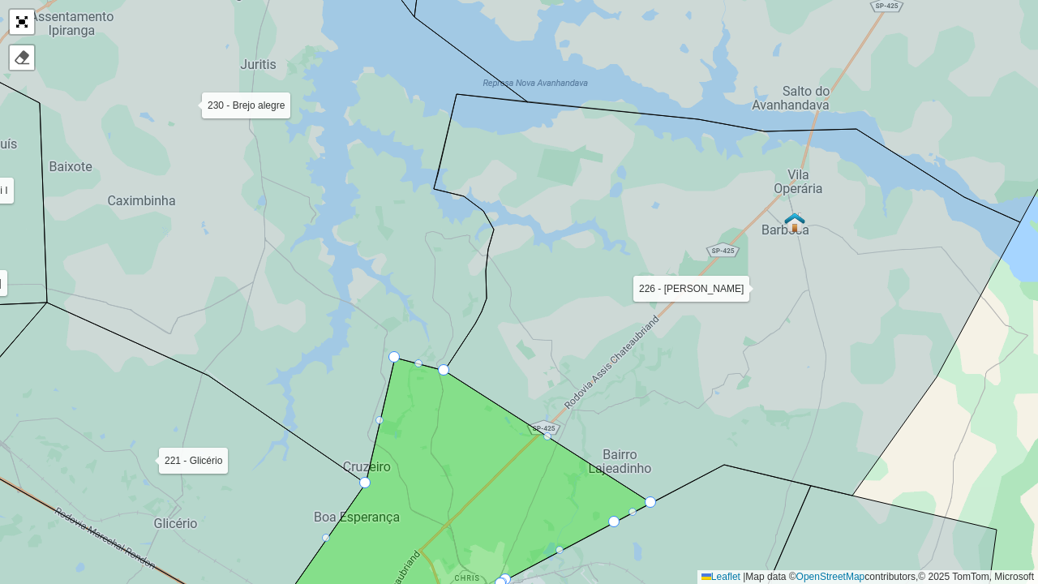
drag, startPoint x: 444, startPoint y: 369, endPoint x: 442, endPoint y: 356, distance: 13.2
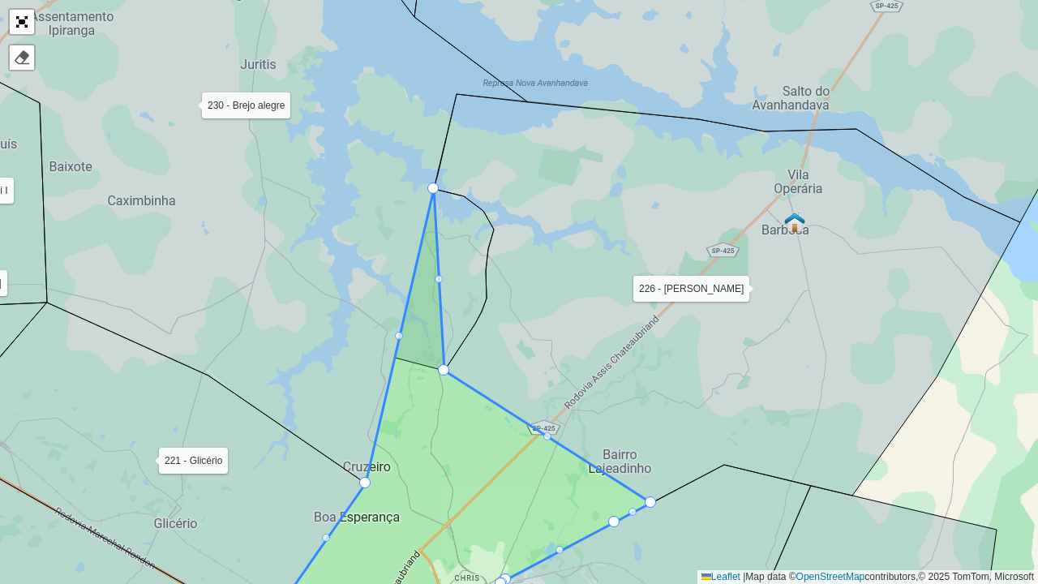
drag, startPoint x: 392, startPoint y: 356, endPoint x: 428, endPoint y: 194, distance: 166.2
drag, startPoint x: 394, startPoint y: 353, endPoint x: 438, endPoint y: 193, distance: 166.4
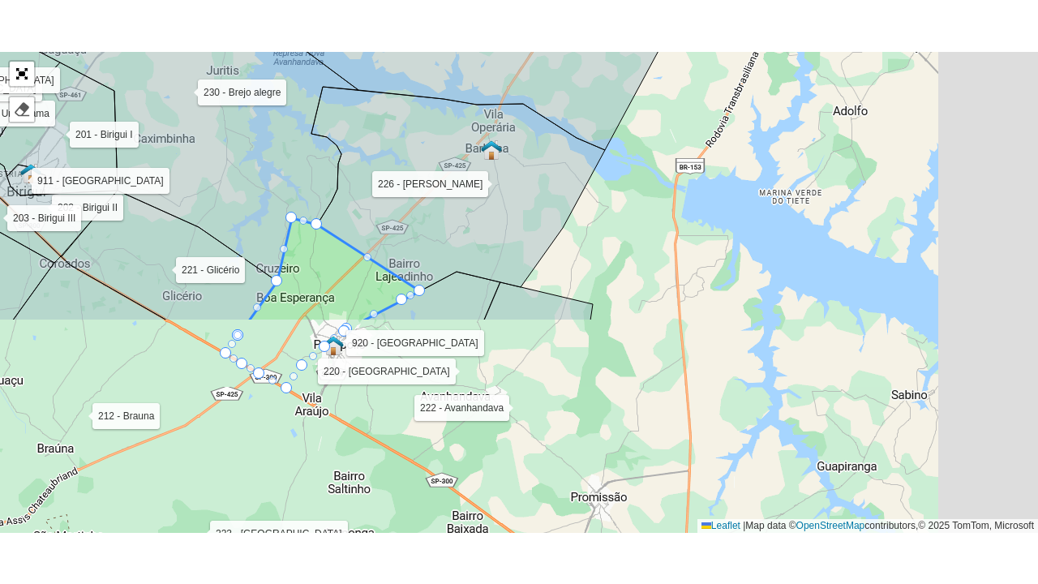
scroll to position [647, 0]
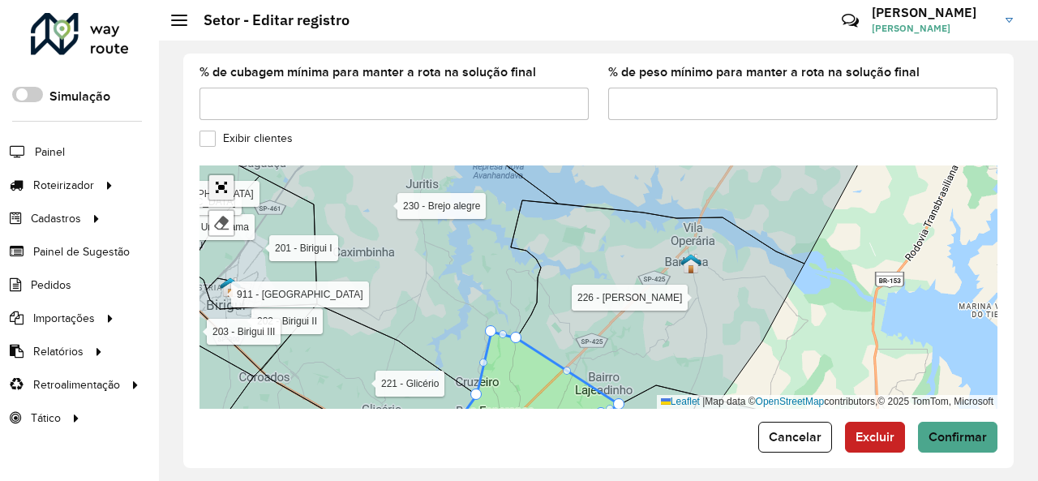
drag, startPoint x: 219, startPoint y: 170, endPoint x: 219, endPoint y: 241, distance: 70.5
click at [219, 175] on link "Abrir mapa em tela cheia" at bounding box center [221, 187] width 24 height 24
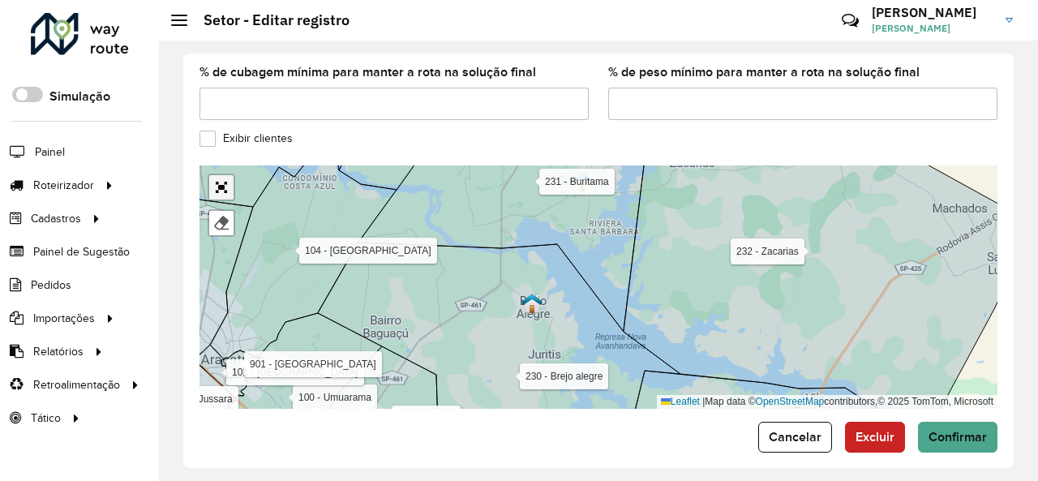
scroll to position [289, 0]
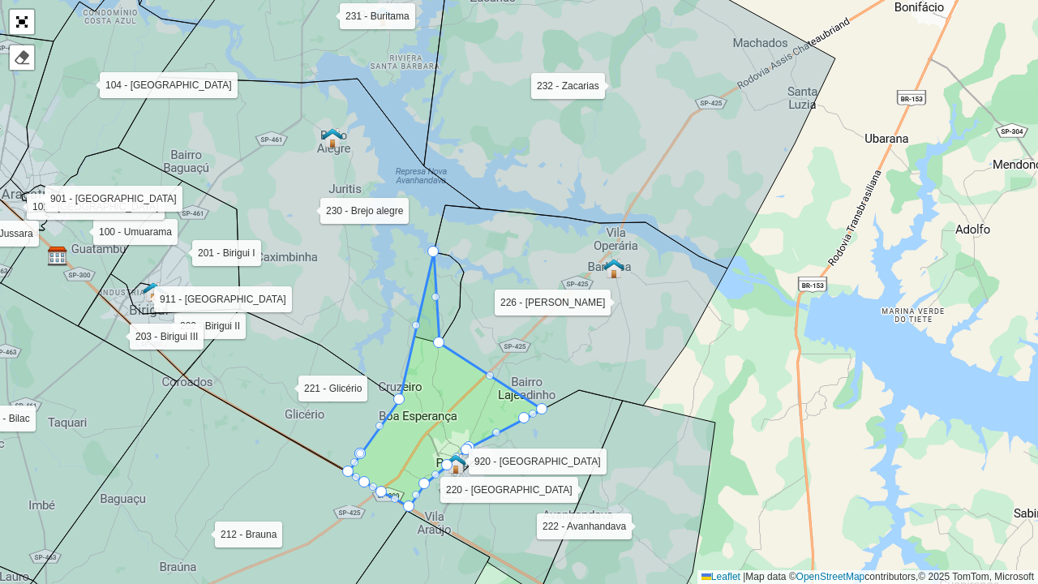
drag, startPoint x: 410, startPoint y: 332, endPoint x: 427, endPoint y: 259, distance: 74.9
drag, startPoint x: 438, startPoint y: 339, endPoint x: 435, endPoint y: 248, distance: 90.9
click at [436, 344] on div at bounding box center [438, 341] width 11 height 11
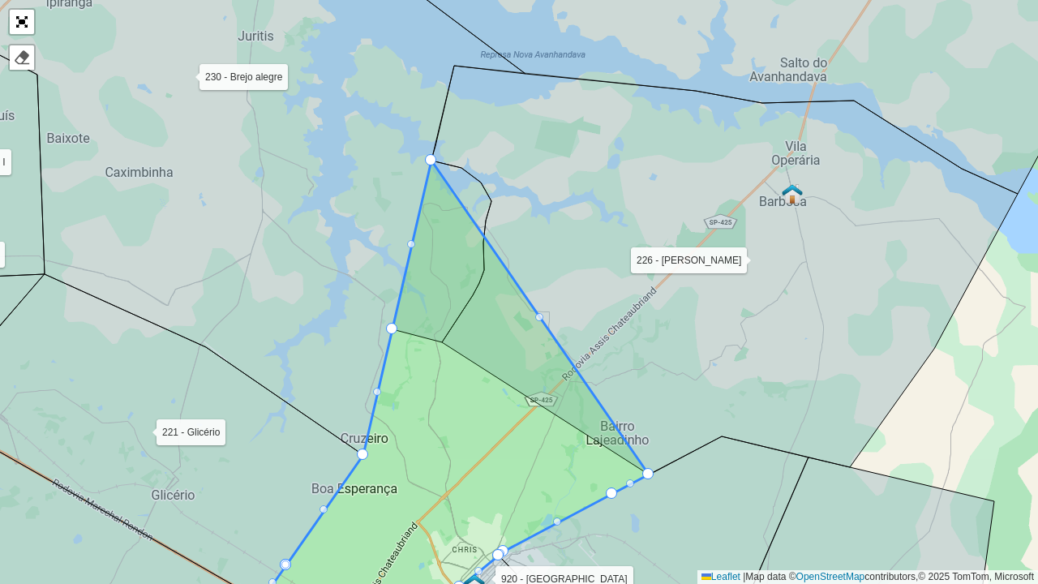
drag, startPoint x: 440, startPoint y: 340, endPoint x: 431, endPoint y: 167, distance: 173.7
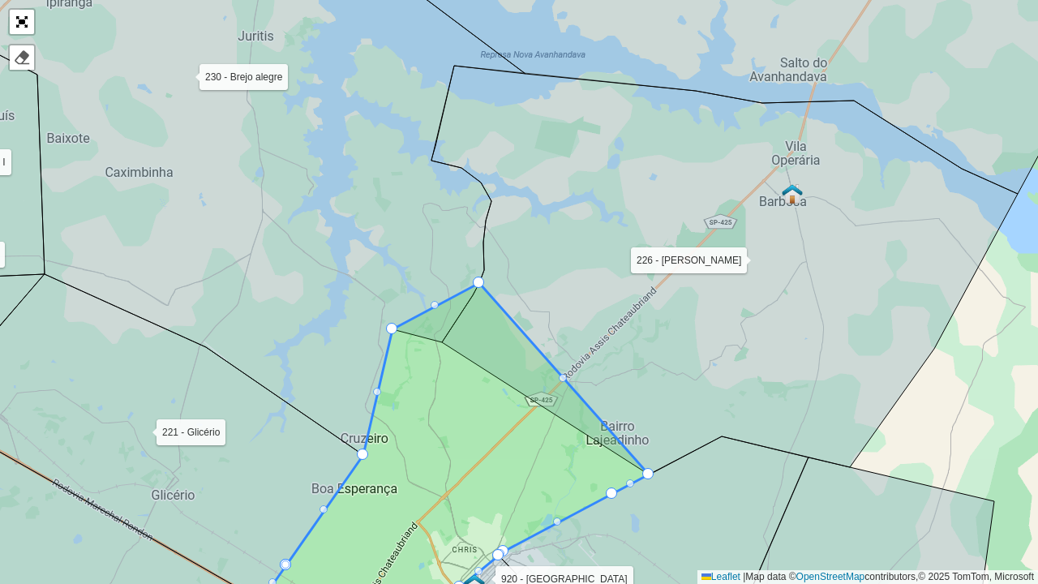
drag, startPoint x: 442, startPoint y: 340, endPoint x: 473, endPoint y: 273, distance: 73.6
drag, startPoint x: 441, startPoint y: 340, endPoint x: 478, endPoint y: 263, distance: 85.6
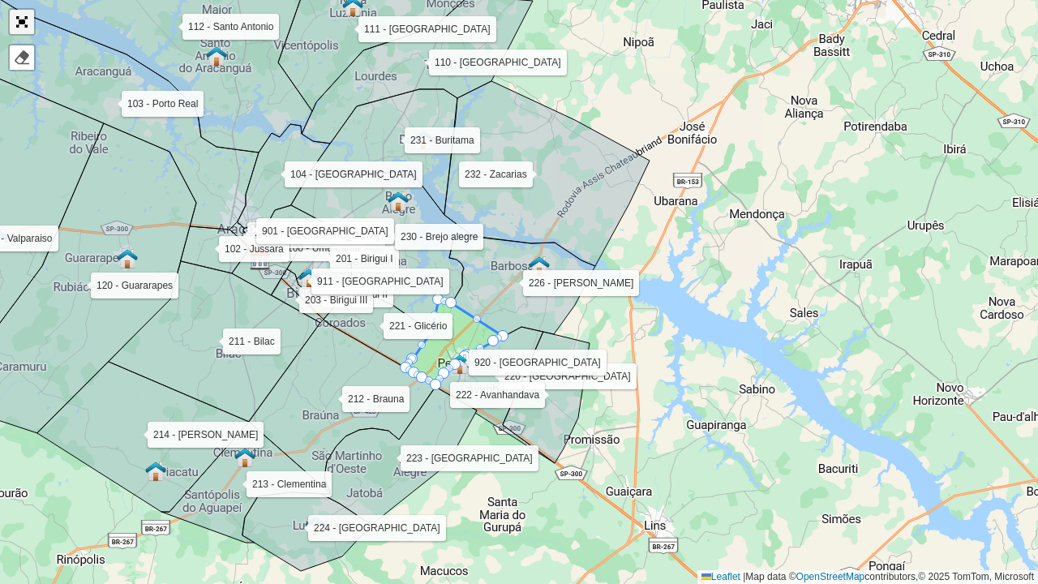
click at [21, 18] on link "Abrir mapa em tela cheia" at bounding box center [22, 22] width 24 height 24
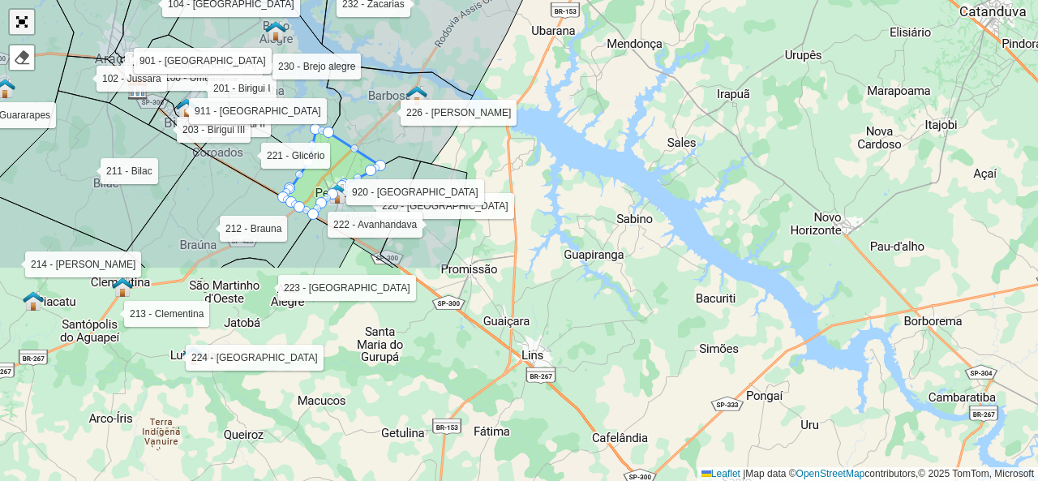
scroll to position [647, 0]
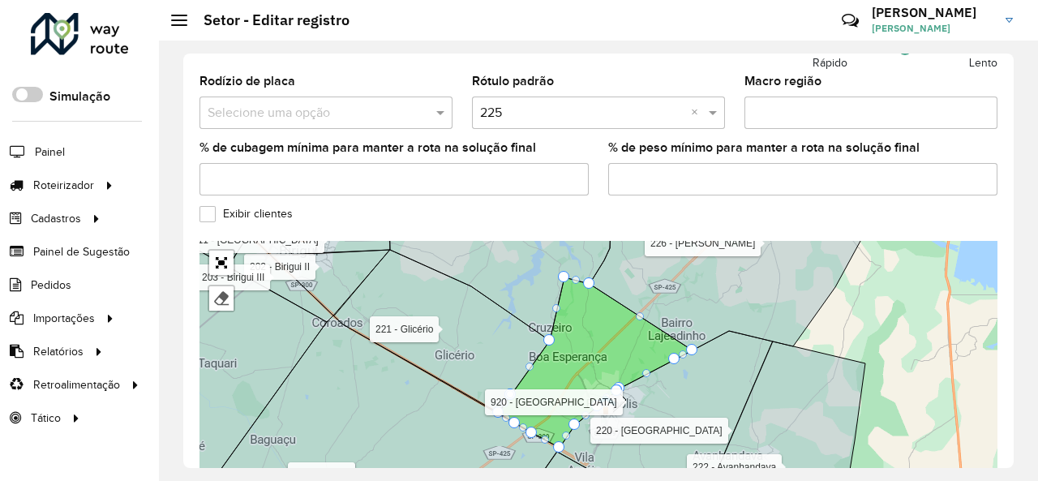
scroll to position [647, 0]
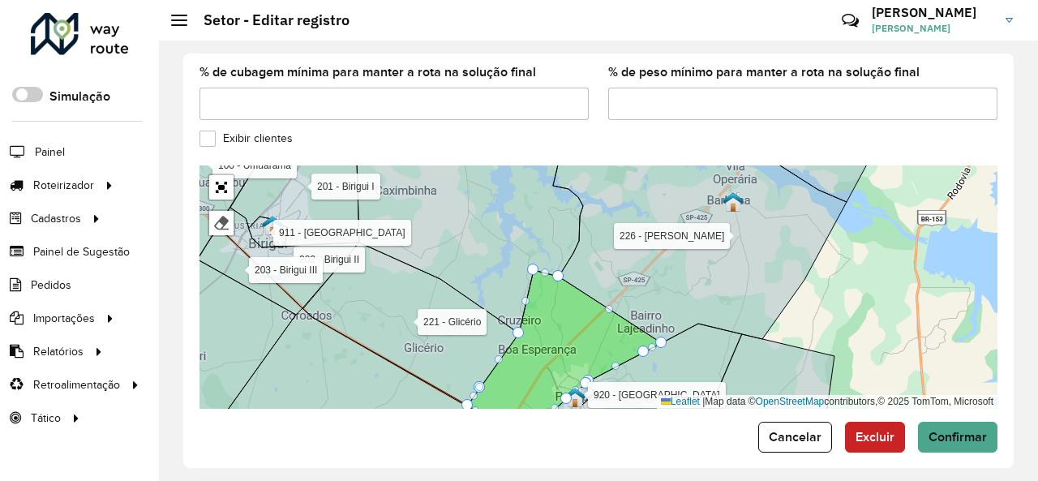
drag, startPoint x: 605, startPoint y: 215, endPoint x: 589, endPoint y: 302, distance: 88.2
click at [589, 302] on icon at bounding box center [699, 252] width 293 height 182
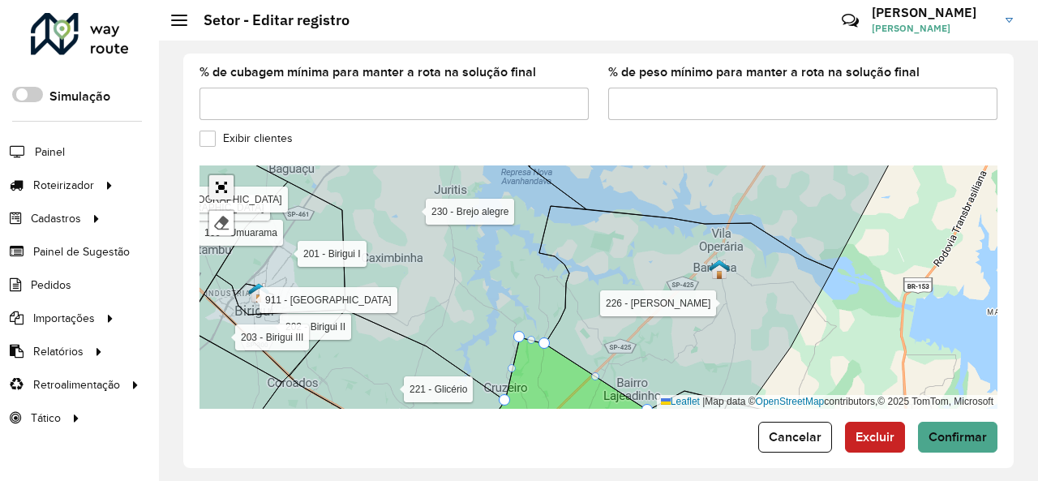
click at [222, 175] on link "Abrir mapa em tela cheia" at bounding box center [221, 187] width 24 height 24
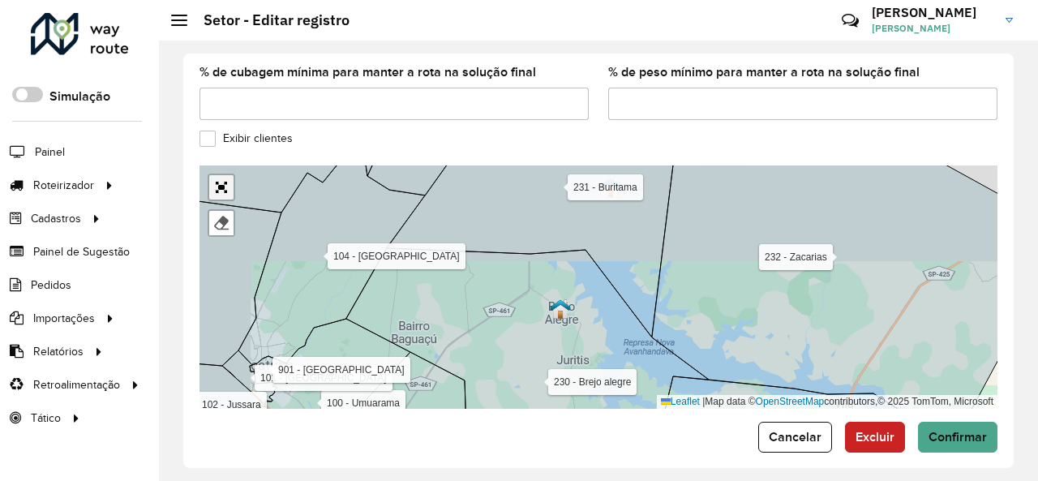
scroll to position [289, 0]
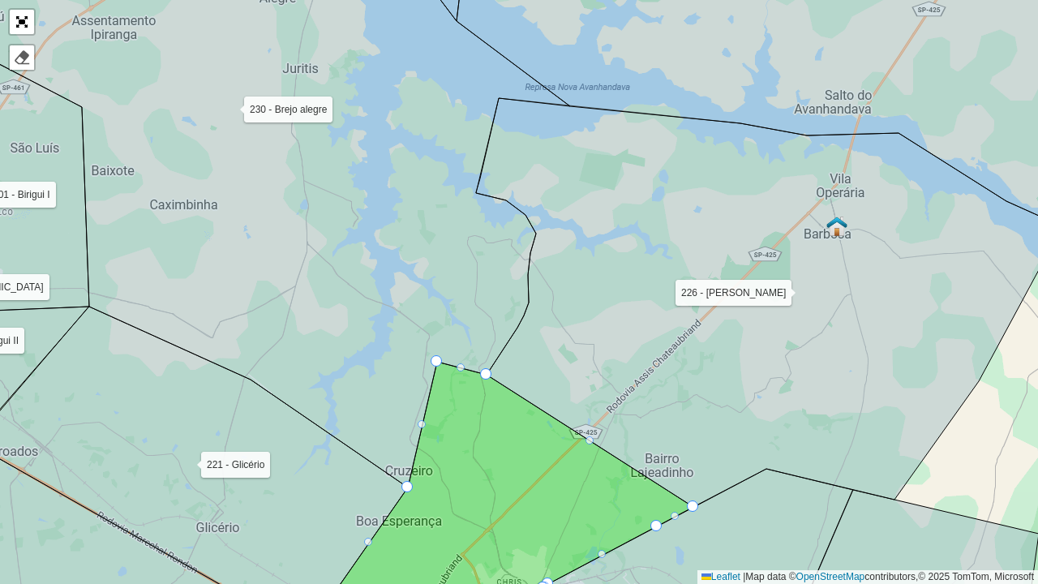
drag, startPoint x: 467, startPoint y: 256, endPoint x: 455, endPoint y: 350, distance: 94.8
click at [455, 349] on icon at bounding box center [229, 240] width 681 height 493
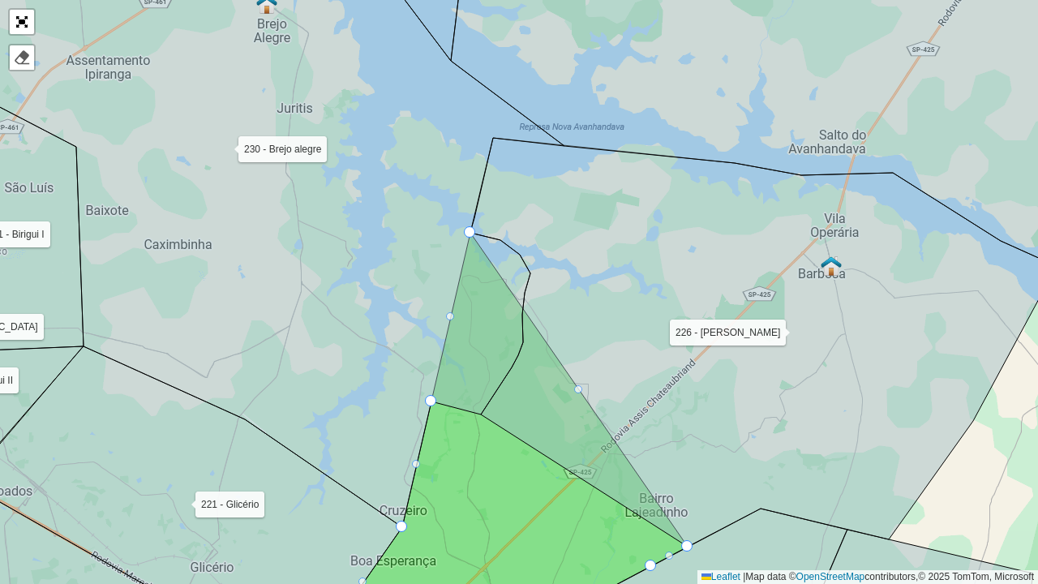
drag, startPoint x: 479, startPoint y: 413, endPoint x: 472, endPoint y: 238, distance: 175.3
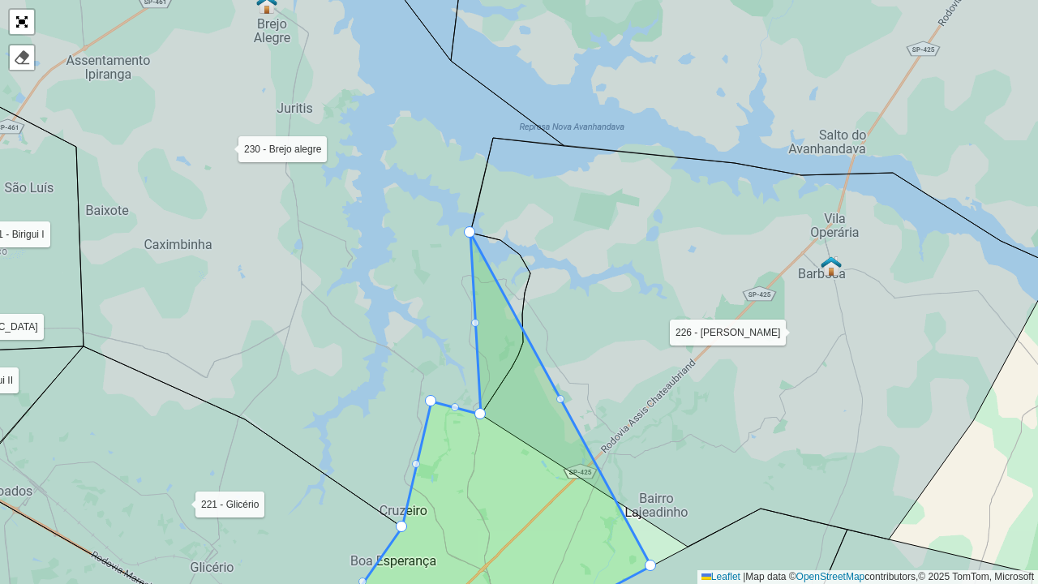
drag, startPoint x: 686, startPoint y: 546, endPoint x: 477, endPoint y: 233, distance: 375.3
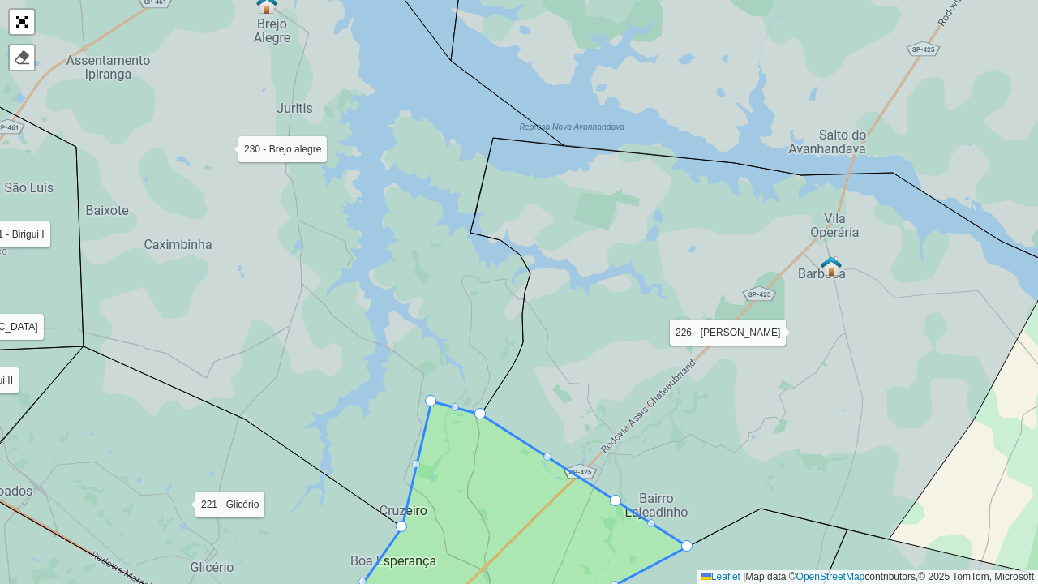
drag, startPoint x: 650, startPoint y: 563, endPoint x: 681, endPoint y: 548, distance: 34.1
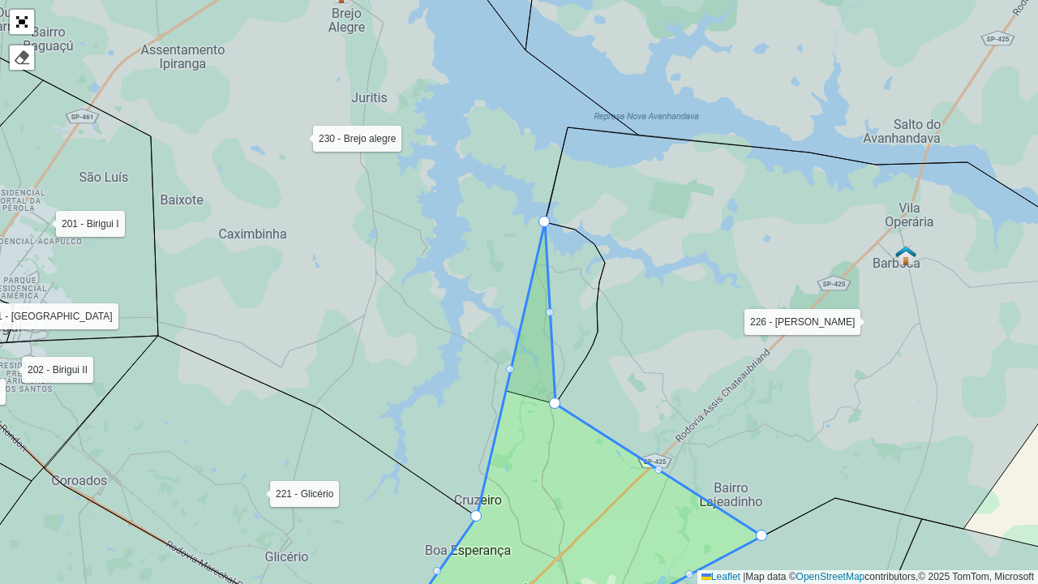
drag, startPoint x: 507, startPoint y: 388, endPoint x: 542, endPoint y: 227, distance: 164.9
click at [20, 28] on link "Abrir mapa em tela cheia" at bounding box center [22, 22] width 24 height 24
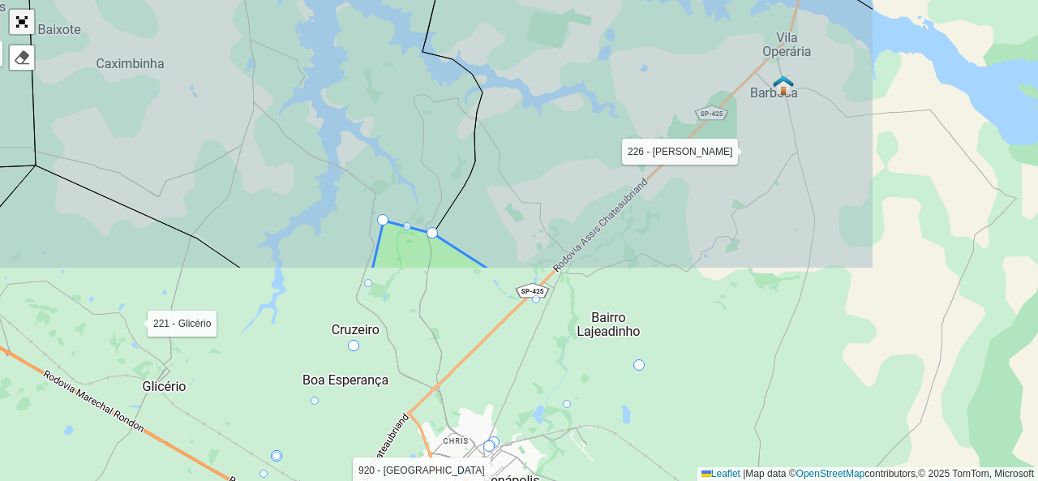
scroll to position [647, 0]
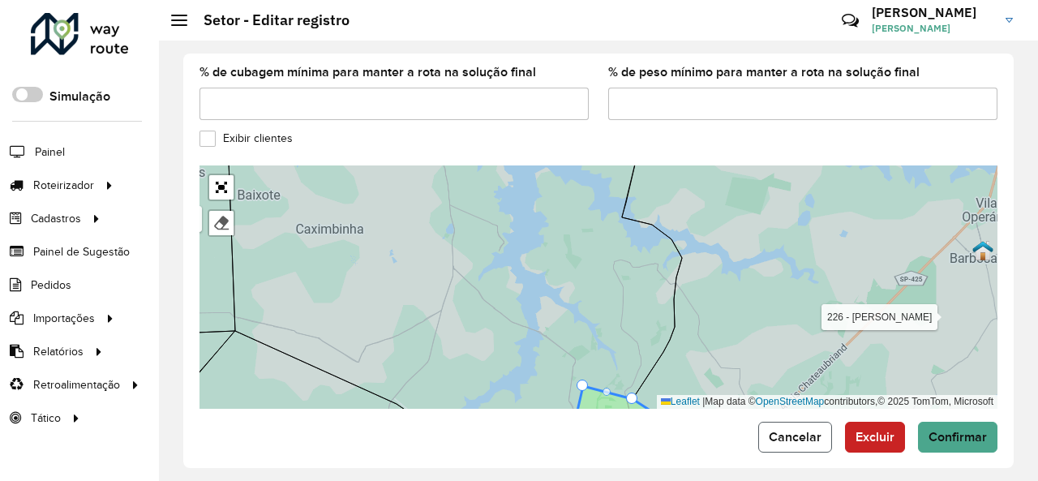
click at [818, 430] on span "Cancelar" at bounding box center [795, 437] width 53 height 14
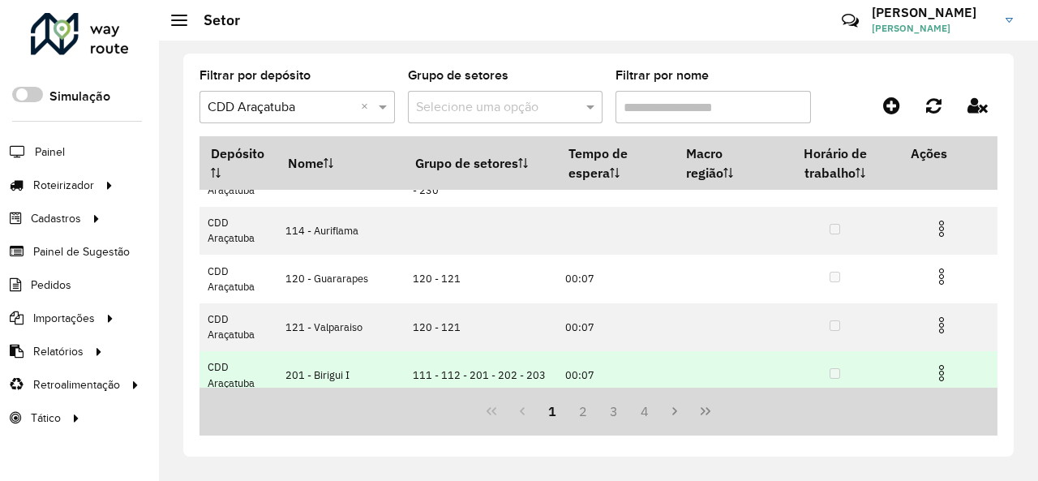
scroll to position [376, 0]
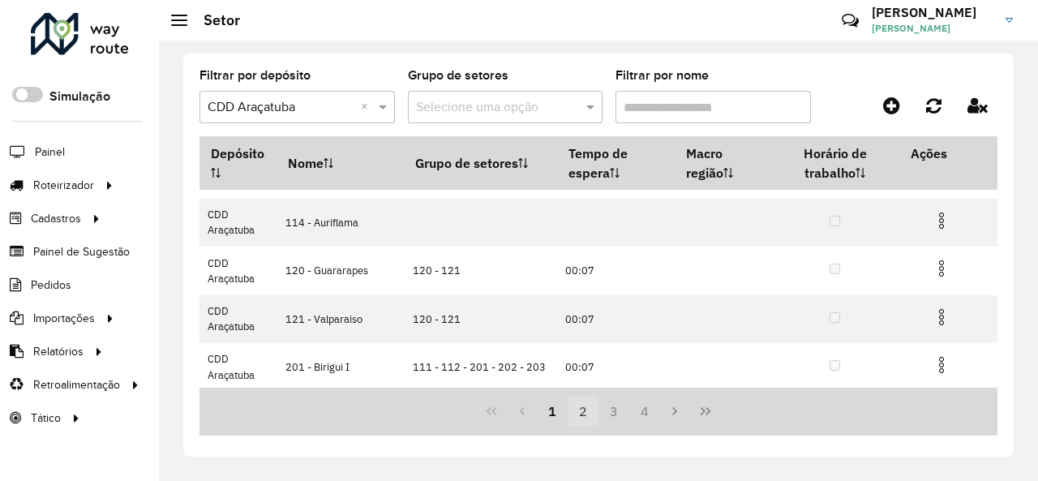
click at [590, 404] on button "2" at bounding box center [582, 411] width 31 height 31
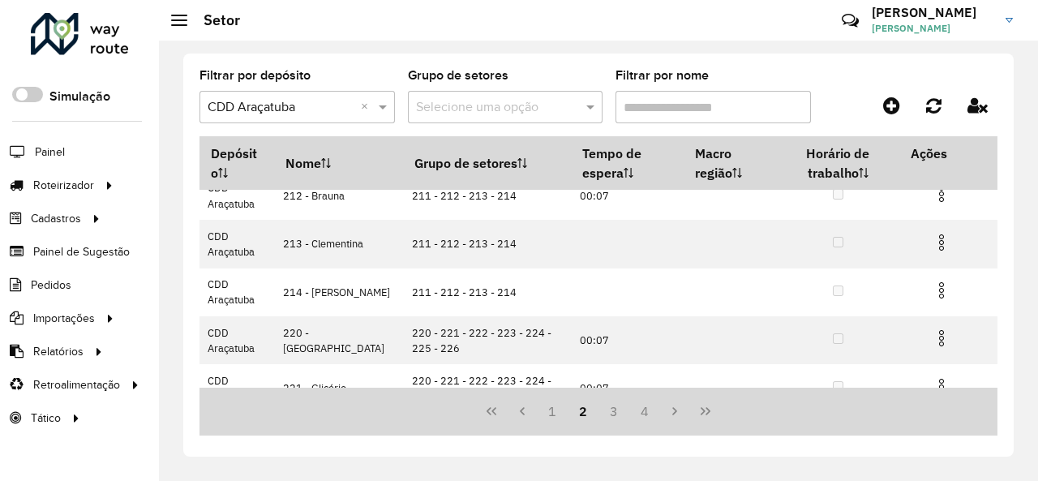
scroll to position [243, 0]
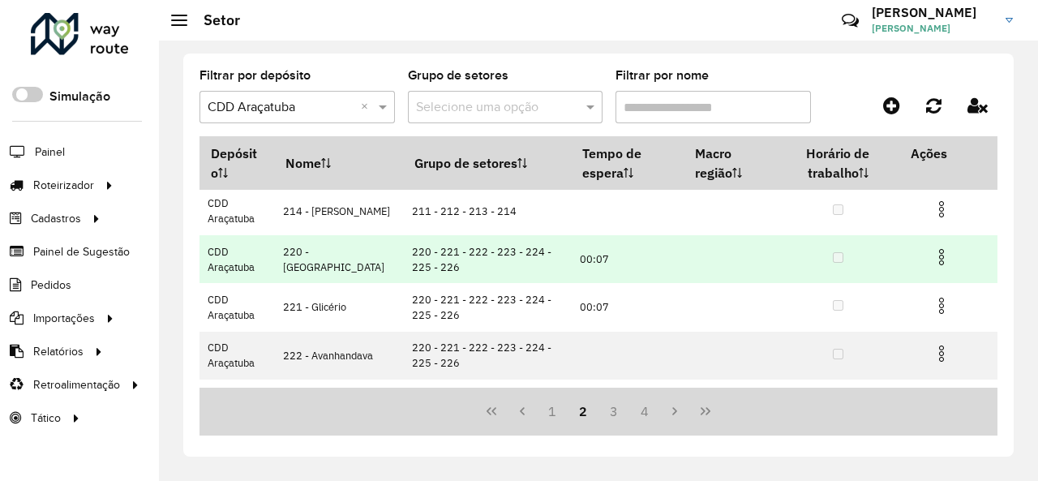
click at [937, 255] on img at bounding box center [940, 256] width 19 height 19
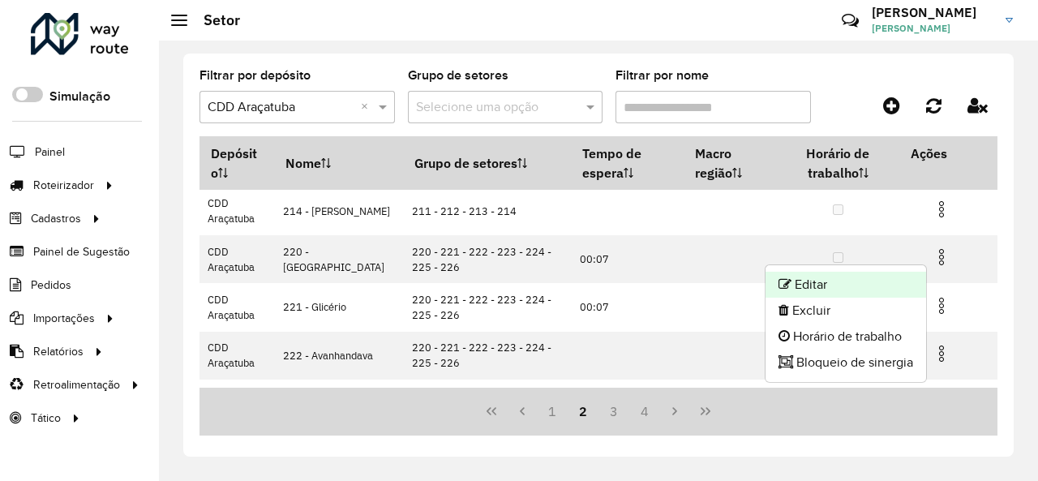
click at [855, 286] on li "Editar" at bounding box center [845, 285] width 161 height 26
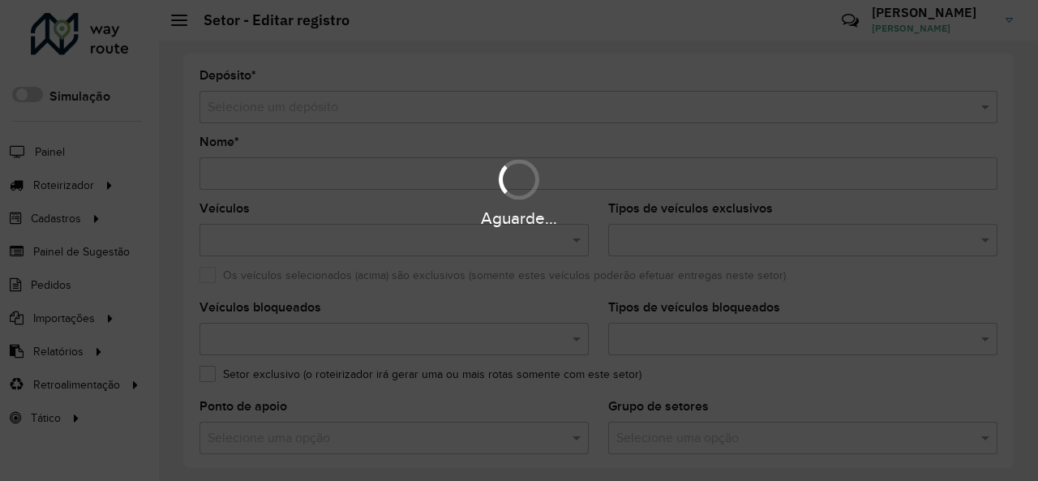
type input "**********"
type input "*******"
type input "*****"
type input "**"
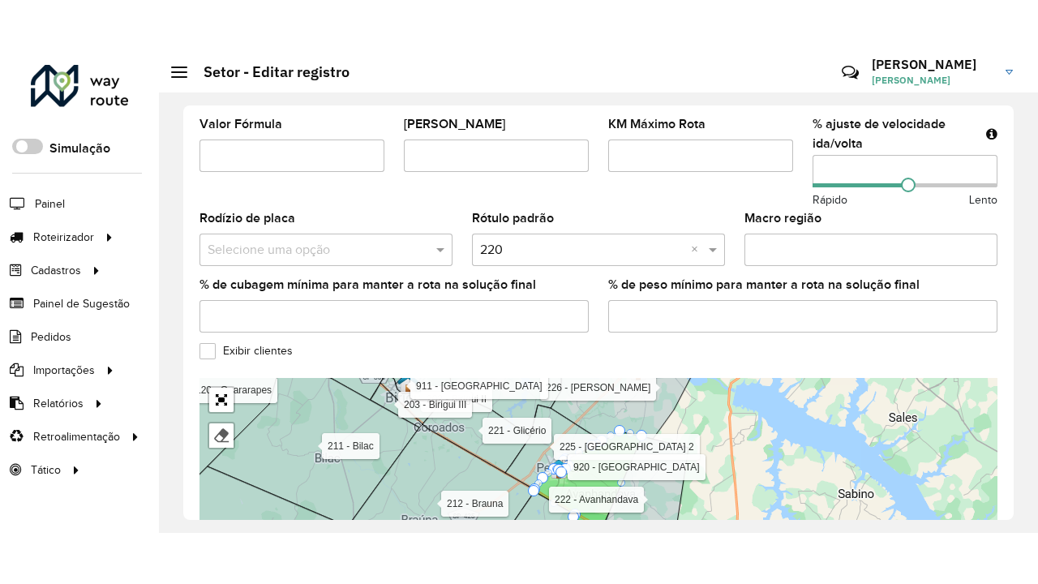
scroll to position [647, 0]
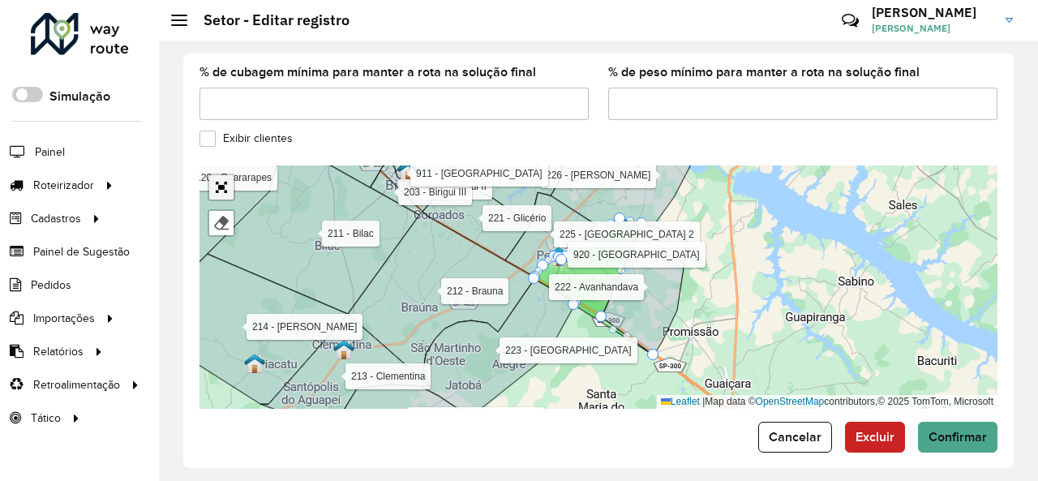
click at [225, 175] on link "Abrir mapa em tela cheia" at bounding box center [221, 187] width 24 height 24
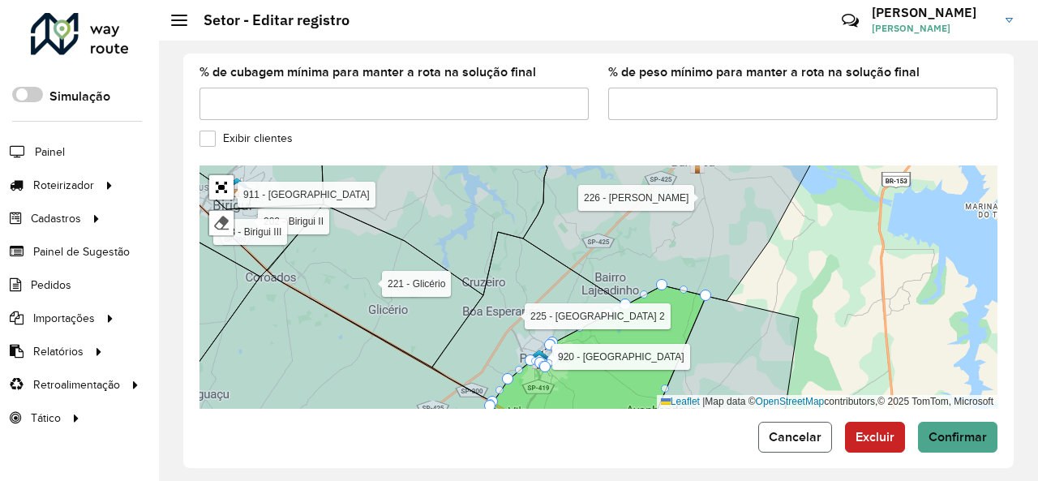
click at [785, 430] on span "Cancelar" at bounding box center [795, 437] width 53 height 14
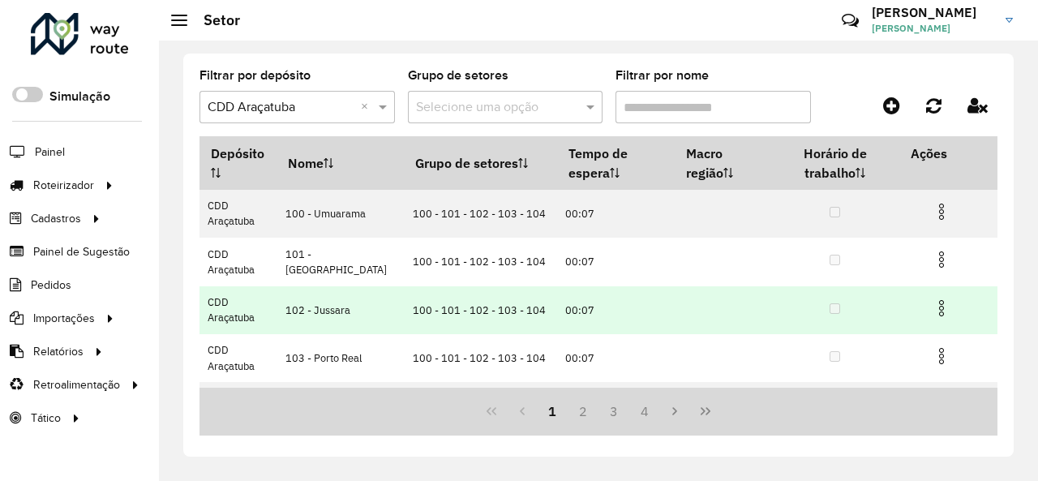
scroll to position [376, 0]
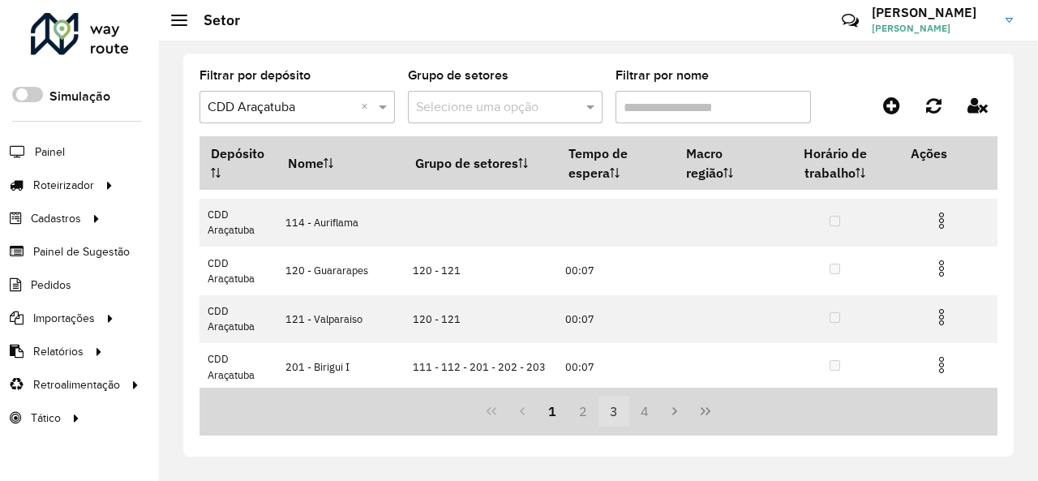
click at [610, 409] on button "3" at bounding box center [613, 411] width 31 height 31
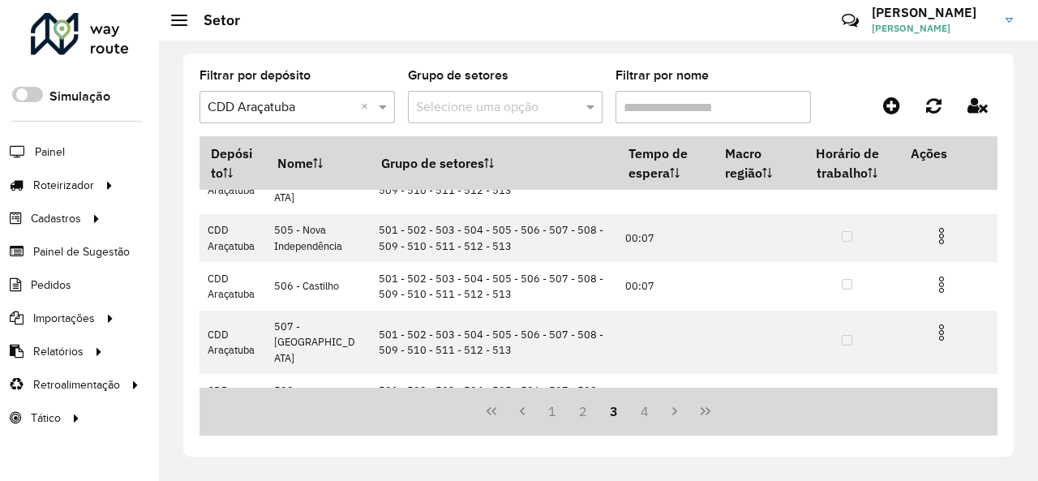
scroll to position [0, 0]
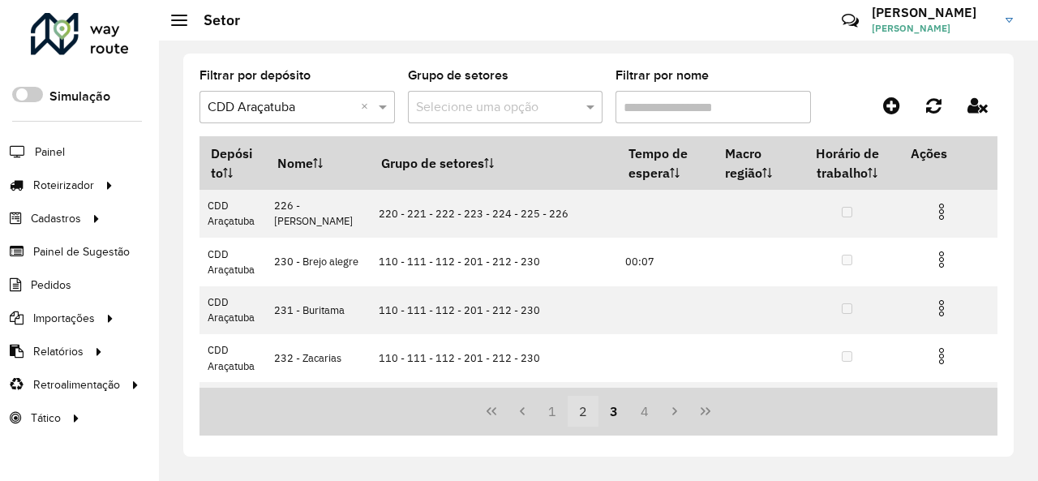
click at [589, 407] on button "2" at bounding box center [582, 411] width 31 height 31
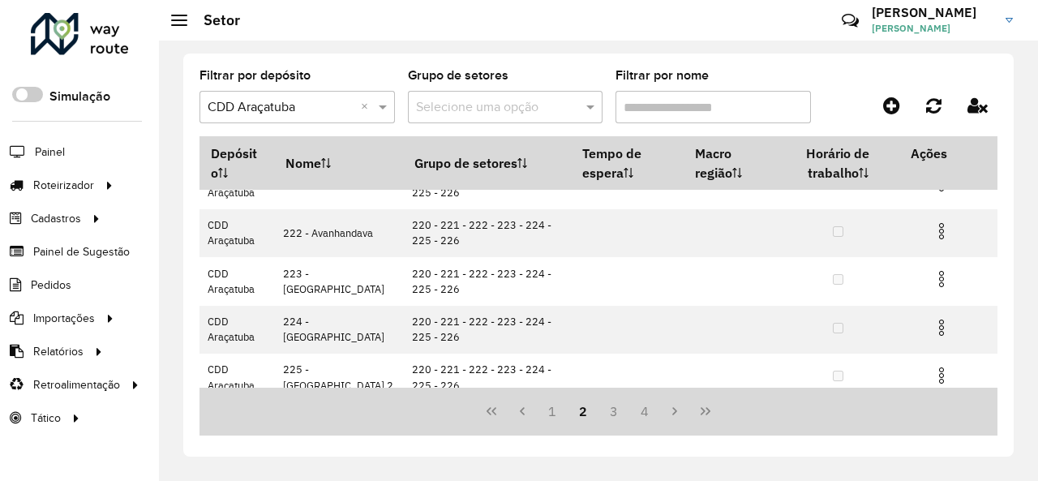
scroll to position [376, 0]
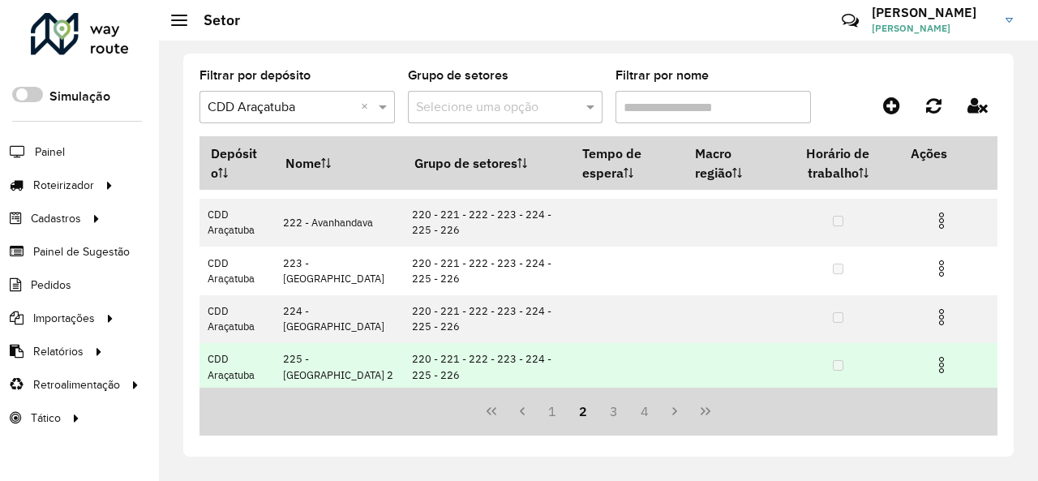
click at [939, 365] on img at bounding box center [940, 364] width 19 height 19
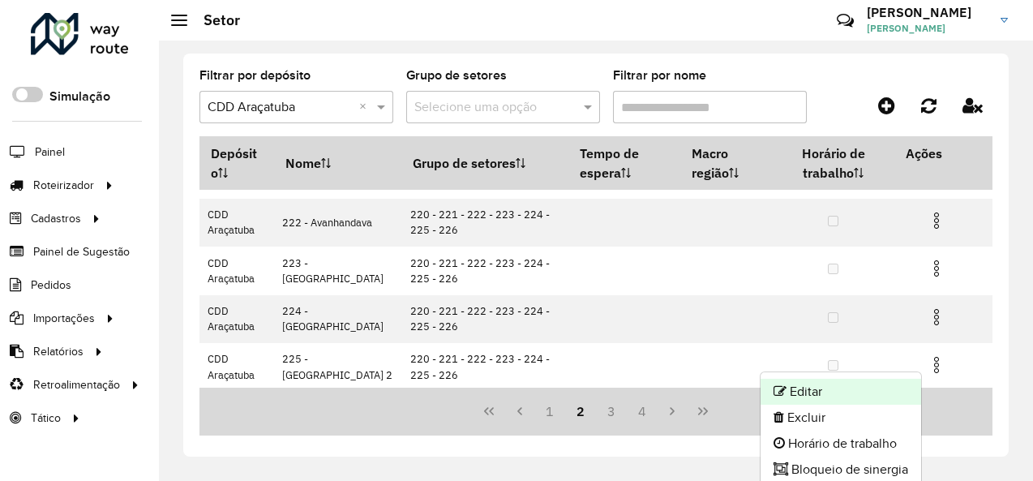
click at [848, 386] on li "Editar" at bounding box center [840, 392] width 161 height 26
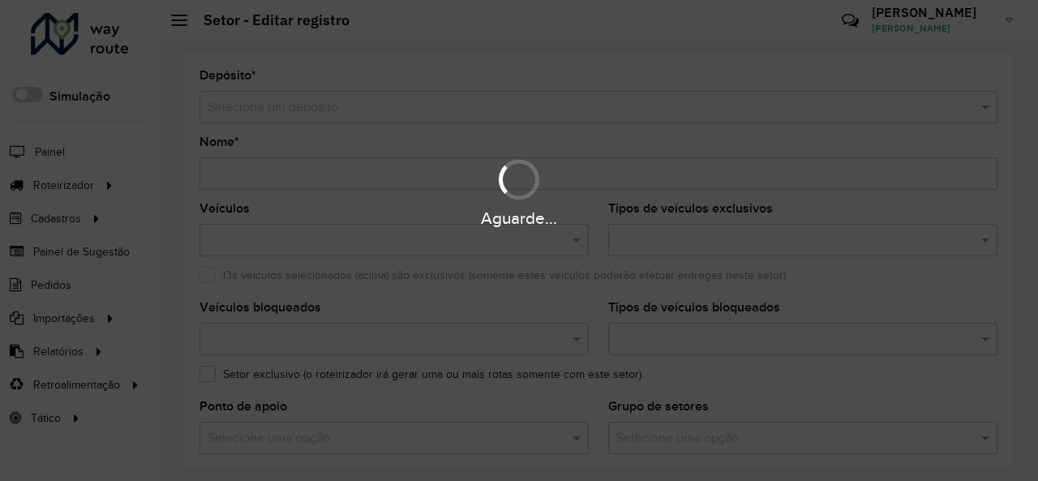
type input "**********"
type input "*******"
type input "**"
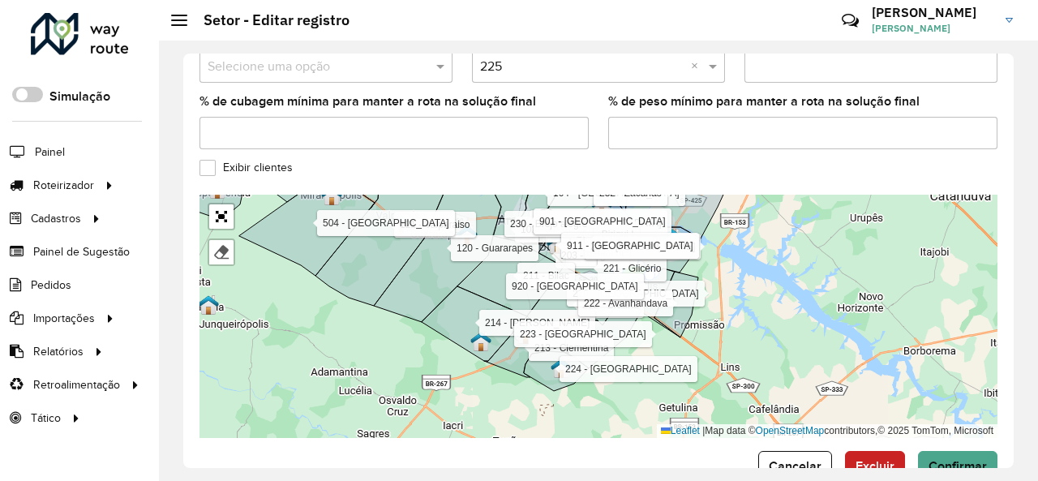
scroll to position [647, 0]
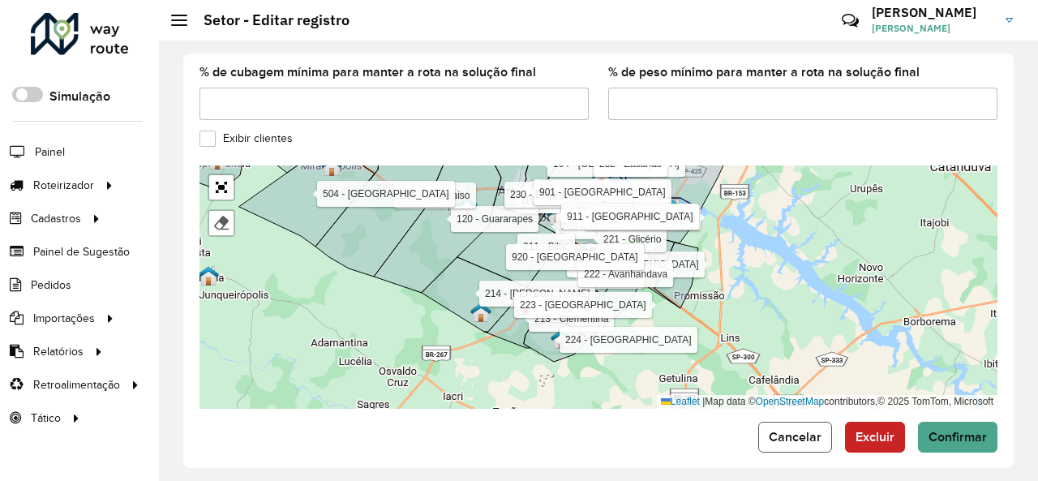
click at [804, 430] on span "Cancelar" at bounding box center [795, 437] width 53 height 14
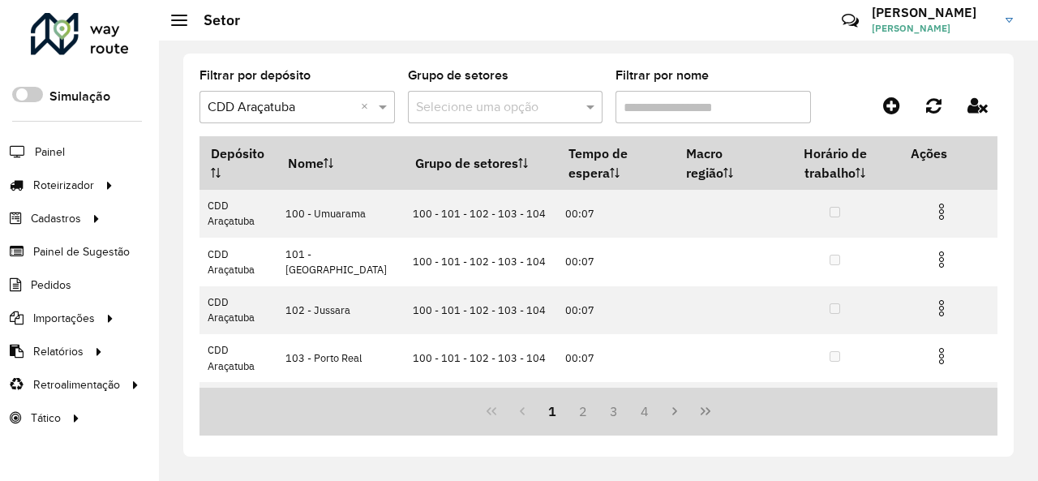
scroll to position [376, 0]
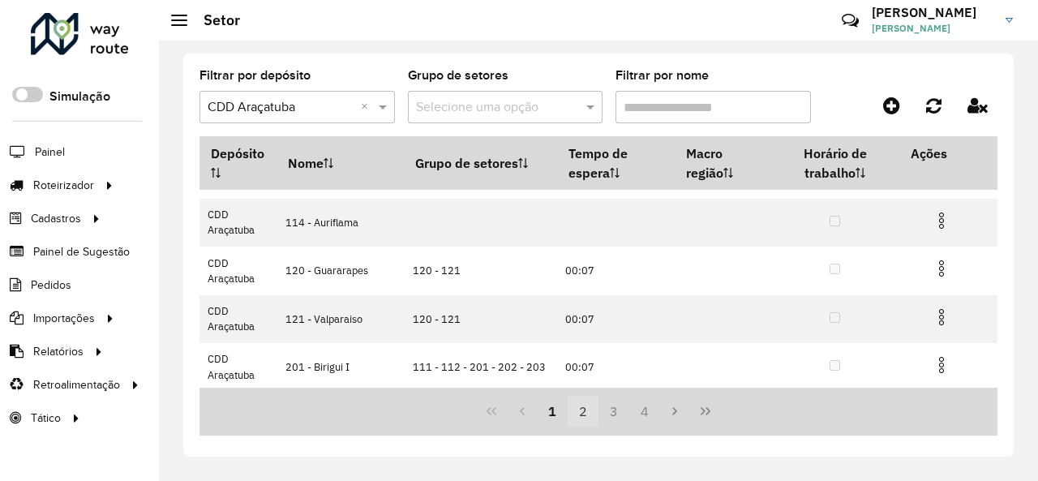
click at [585, 406] on button "2" at bounding box center [582, 411] width 31 height 31
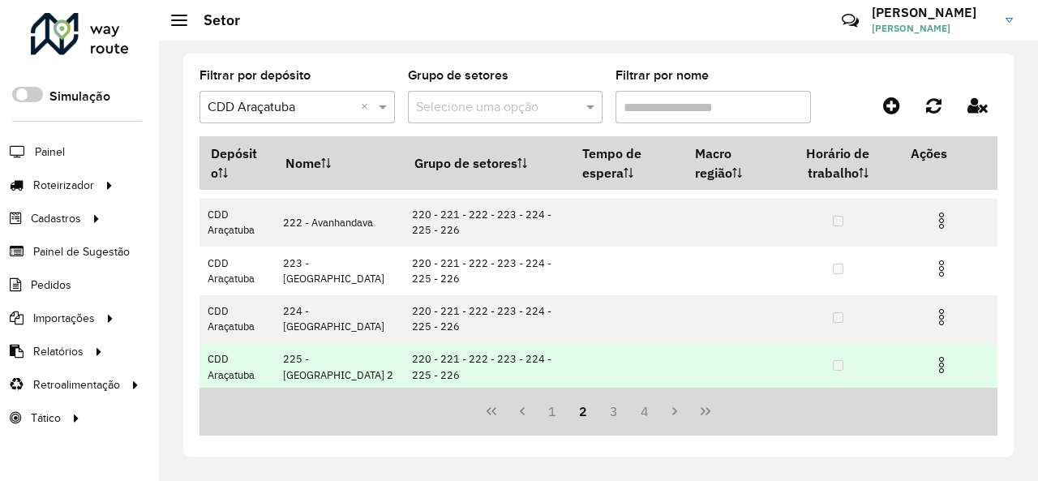
click at [939, 365] on img at bounding box center [940, 364] width 19 height 19
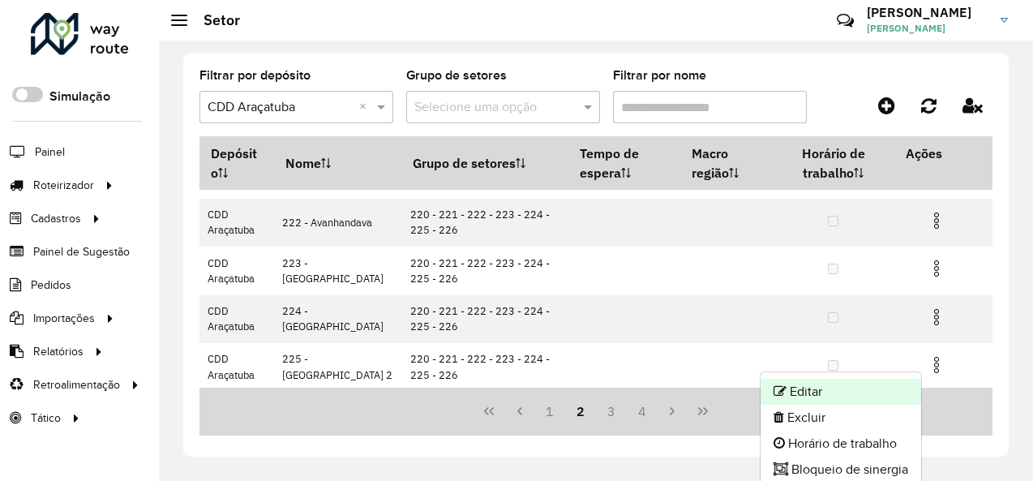
click at [840, 386] on li "Editar" at bounding box center [840, 392] width 161 height 26
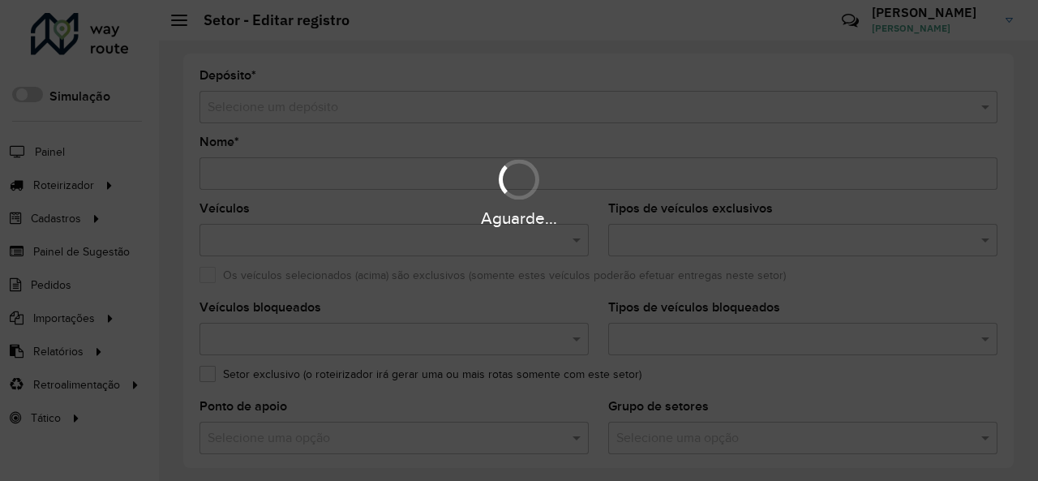
type input "**********"
type input "*******"
type input "**"
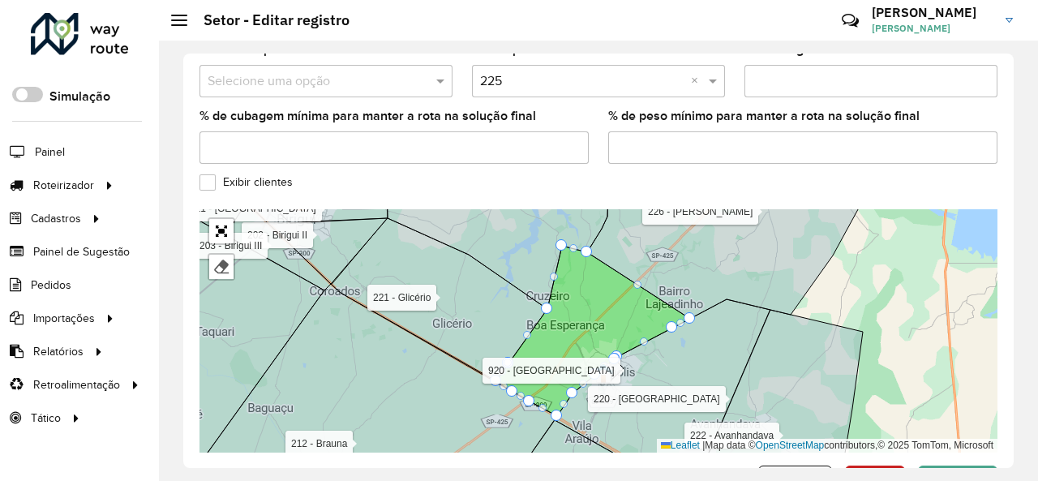
scroll to position [647, 0]
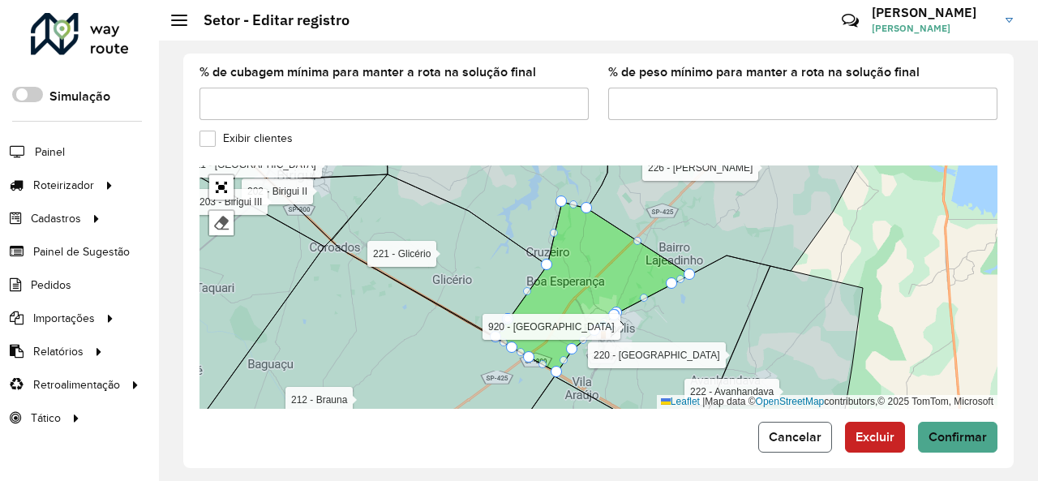
click at [794, 432] on button "Cancelar" at bounding box center [795, 437] width 74 height 31
